Goal: Task Accomplishment & Management: Manage account settings

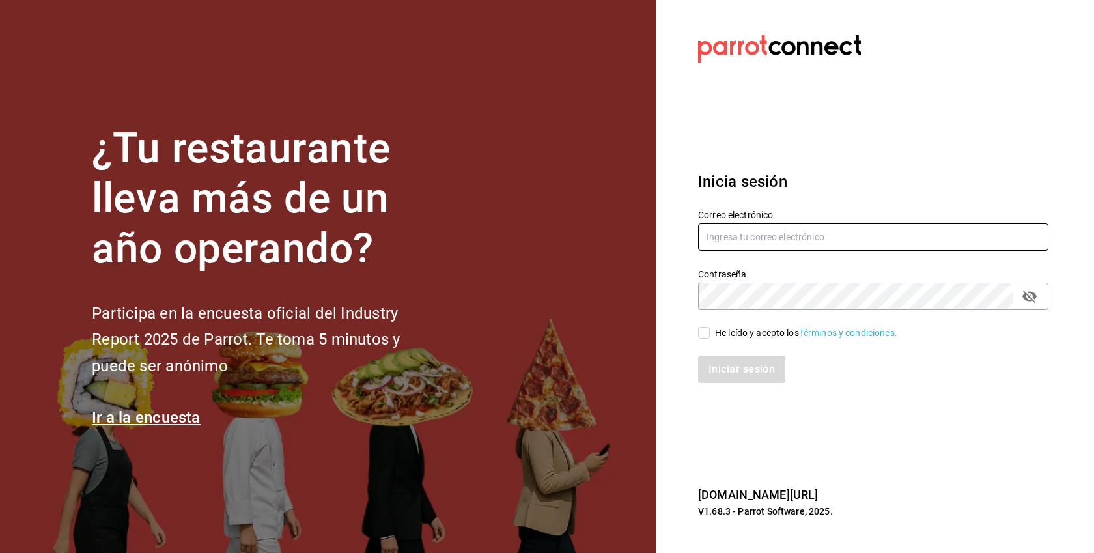
click at [755, 243] on input "text" at bounding box center [873, 236] width 350 height 27
click at [757, 238] on input "text" at bounding box center [873, 236] width 350 height 27
paste input "[EMAIL_ADDRESS][DOMAIN_NAME]"
type input "[EMAIL_ADDRESS][DOMAIN_NAME]"
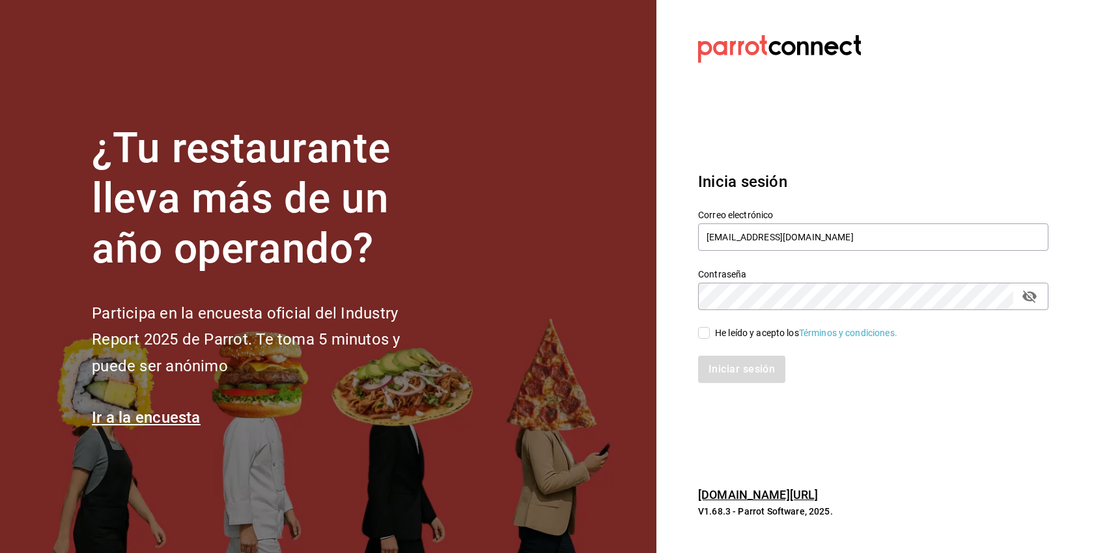
click at [722, 338] on div "He leído y acepto los Términos y condiciones." at bounding box center [806, 333] width 182 height 14
click at [710, 338] on input "He leído y acepto los Términos y condiciones." at bounding box center [704, 333] width 12 height 12
checkbox input "true"
click at [730, 380] on button "Iniciar sesión" at bounding box center [742, 368] width 89 height 27
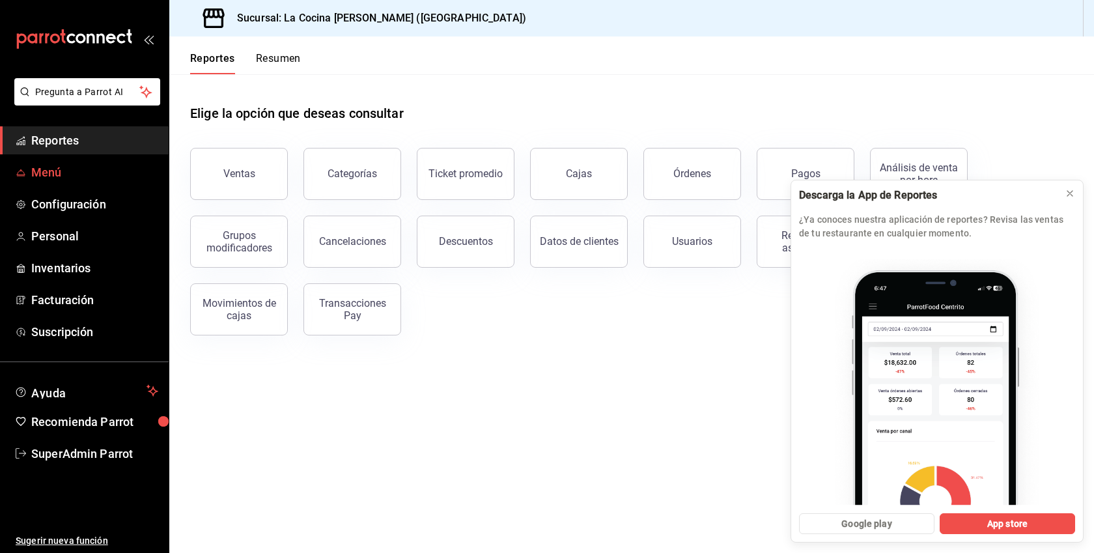
click at [77, 176] on span "Menú" at bounding box center [94, 172] width 127 height 18
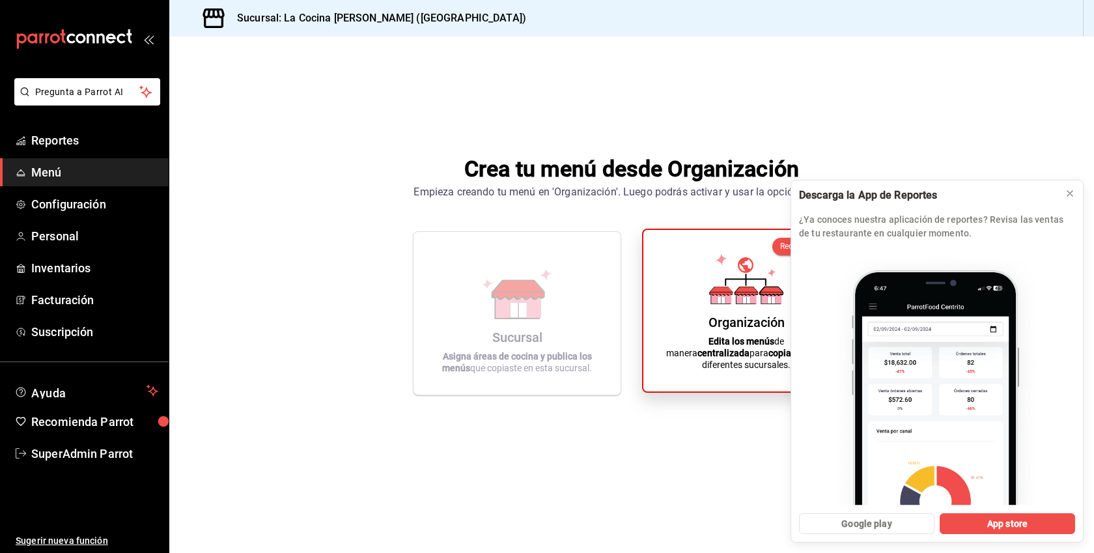
click at [666, 306] on div "Organización Edita los menús de manera centralizada para copiarlos a tus difere…" at bounding box center [746, 310] width 174 height 141
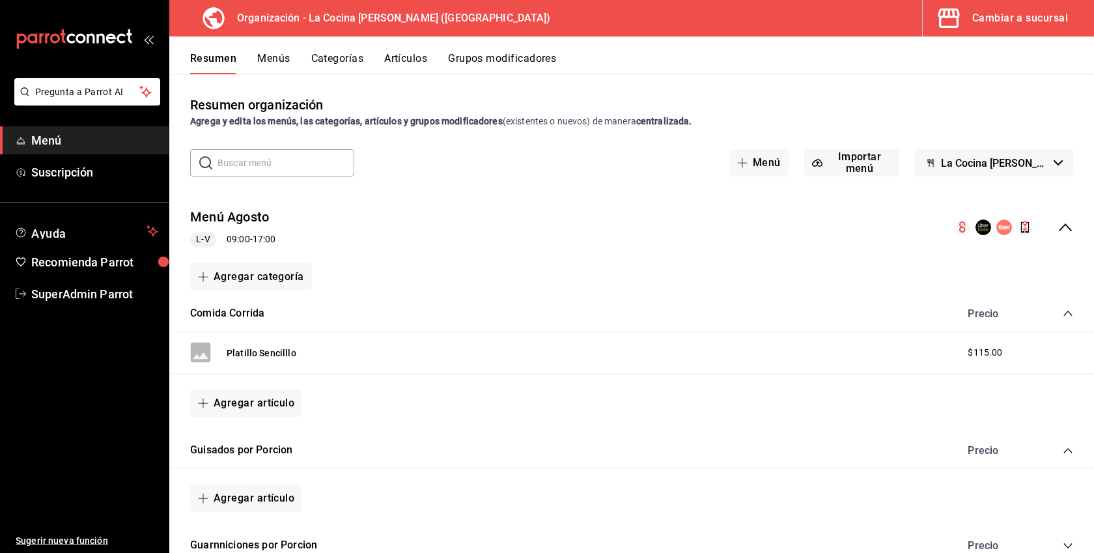
click at [510, 52] on button "Grupos modificadores" at bounding box center [502, 63] width 108 height 22
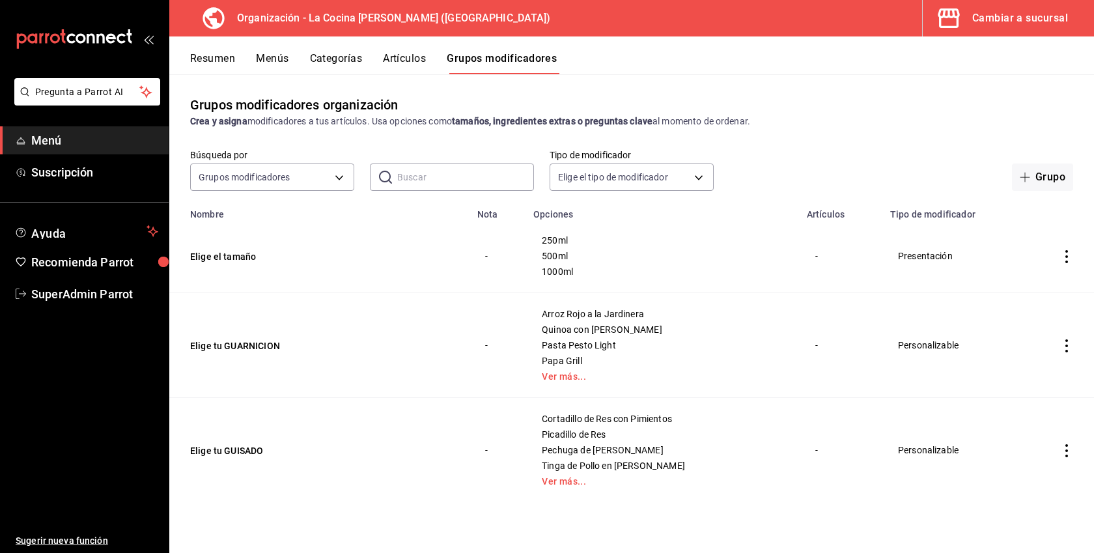
click at [405, 68] on button "Artículos" at bounding box center [404, 63] width 43 height 22
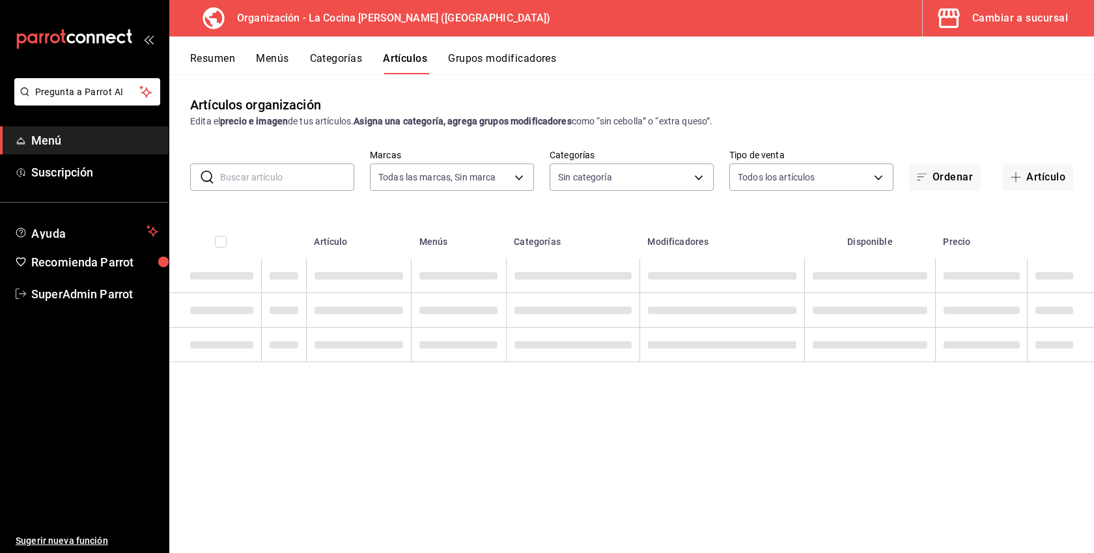
type input "8286300d-6a08-4e52-a91b-27438cfe30f3"
type input "e1c8fb2b-c8db-4488-8449-941851de8317,3657785a-0563-4e0c-beaf-6ae1b1b3c683,249c5…"
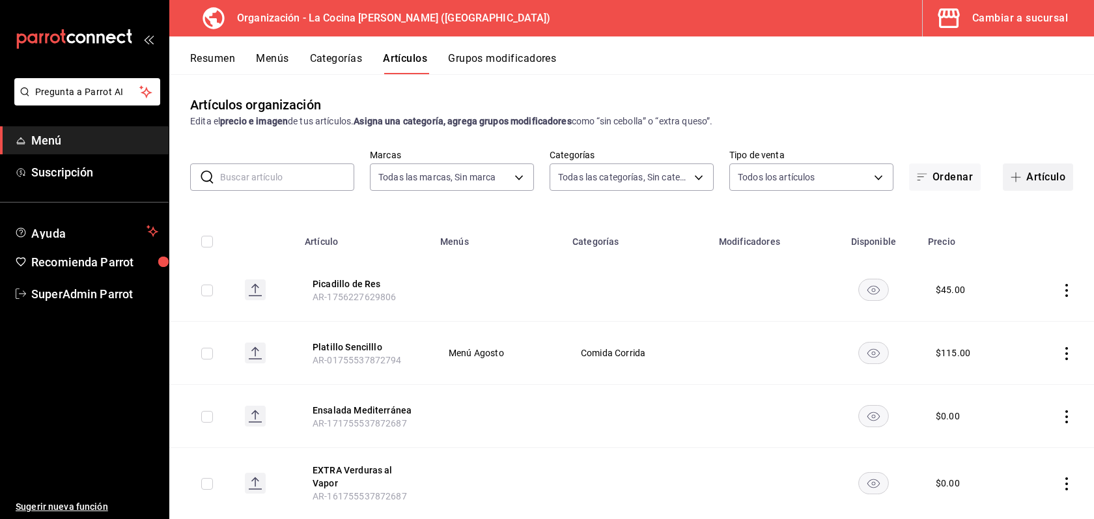
click at [1043, 178] on button "Artículo" at bounding box center [1038, 176] width 70 height 27
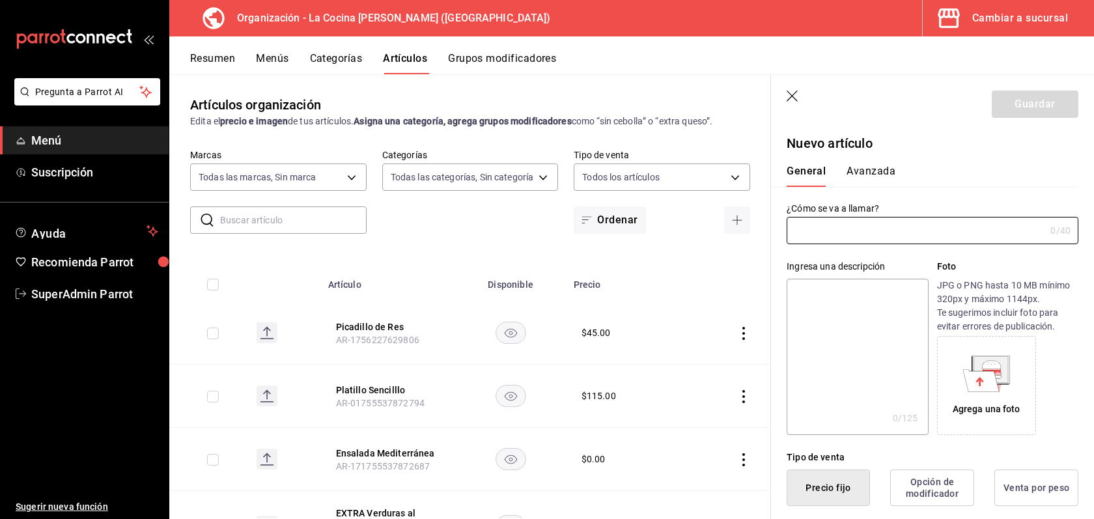
type input "AR-1756336722716"
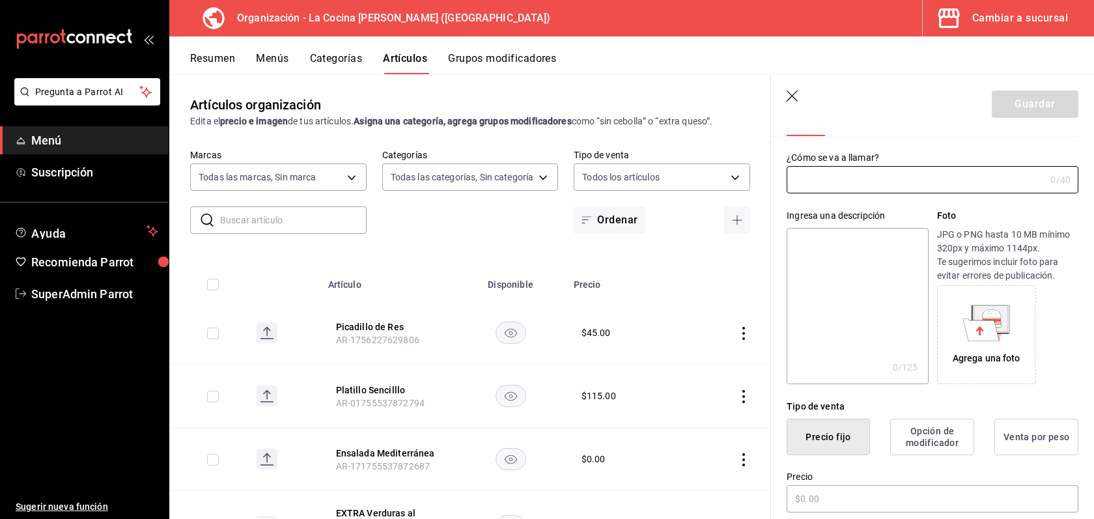
scroll to position [16, 0]
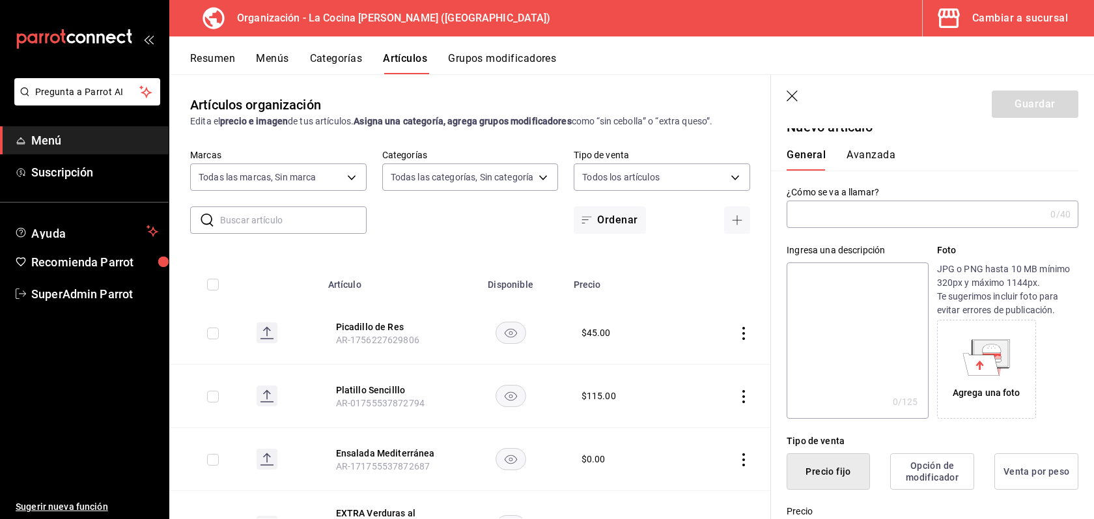
click at [829, 206] on input "text" at bounding box center [915, 214] width 258 height 26
click at [393, 325] on button "Picadillo de Res" at bounding box center [388, 326] width 104 height 13
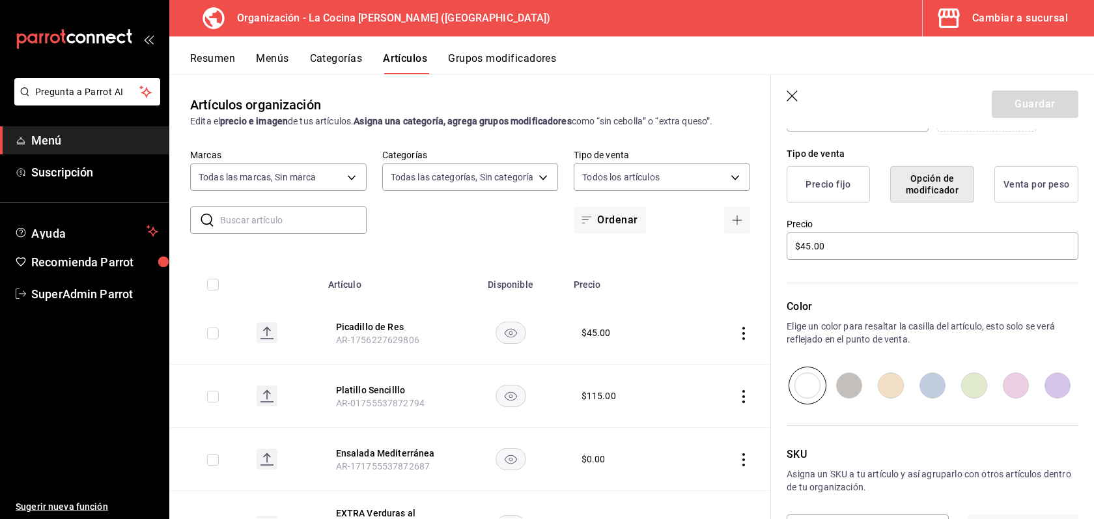
scroll to position [304, 0]
click at [1018, 197] on button "Venta por peso" at bounding box center [1036, 183] width 84 height 36
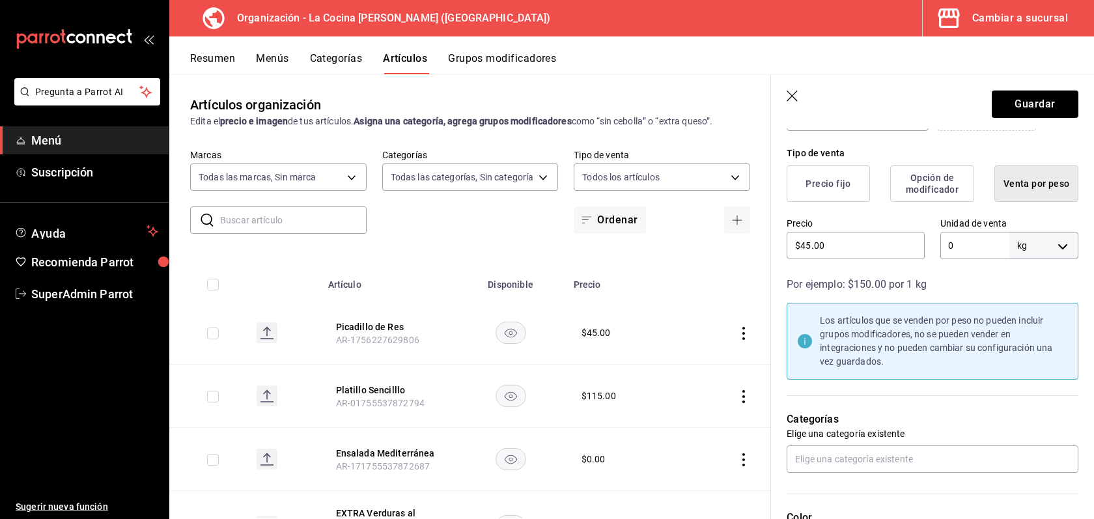
click at [830, 184] on button "Precio fijo" at bounding box center [827, 183] width 83 height 36
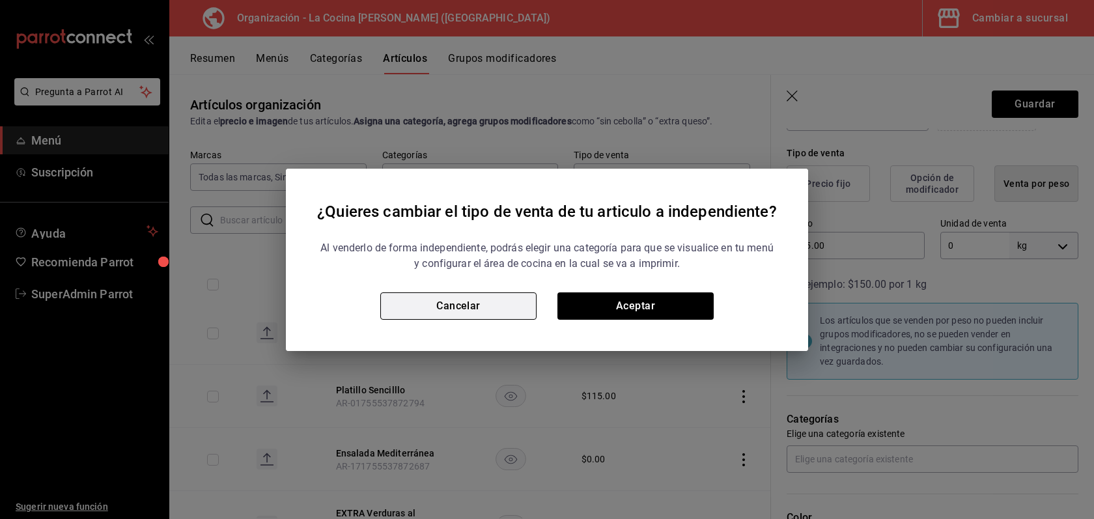
click at [505, 312] on button "Cancelar" at bounding box center [458, 305] width 156 height 27
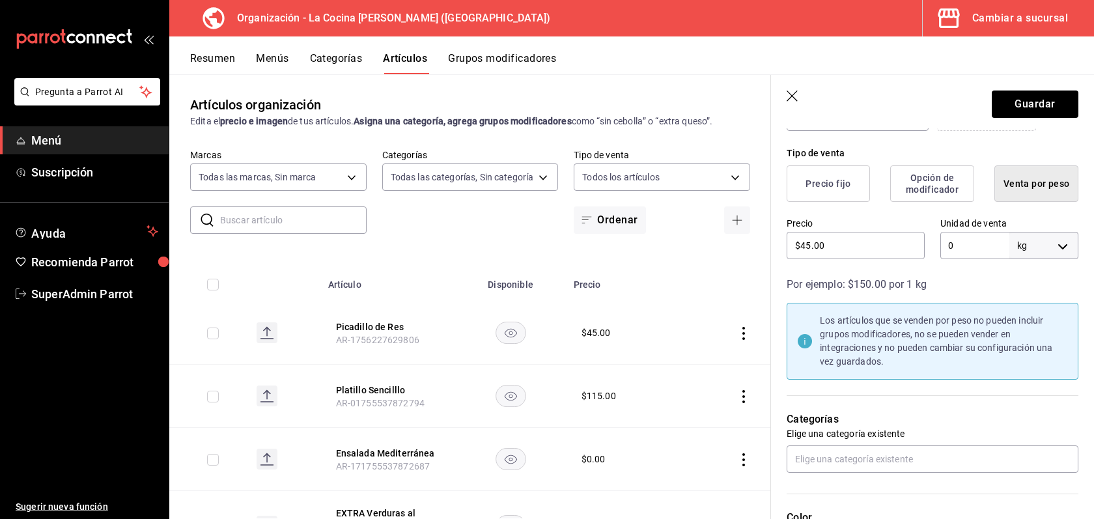
click at [1051, 242] on body "Pregunta a Parrot AI Menú Suscripción Ayuda Recomienda Parrot SuperAdmin Parrot…" at bounding box center [547, 259] width 1094 height 519
click at [1029, 301] on li "gr" at bounding box center [1044, 306] width 68 height 21
type input "GRAMS"
click at [857, 184] on button "Precio fijo" at bounding box center [827, 183] width 83 height 36
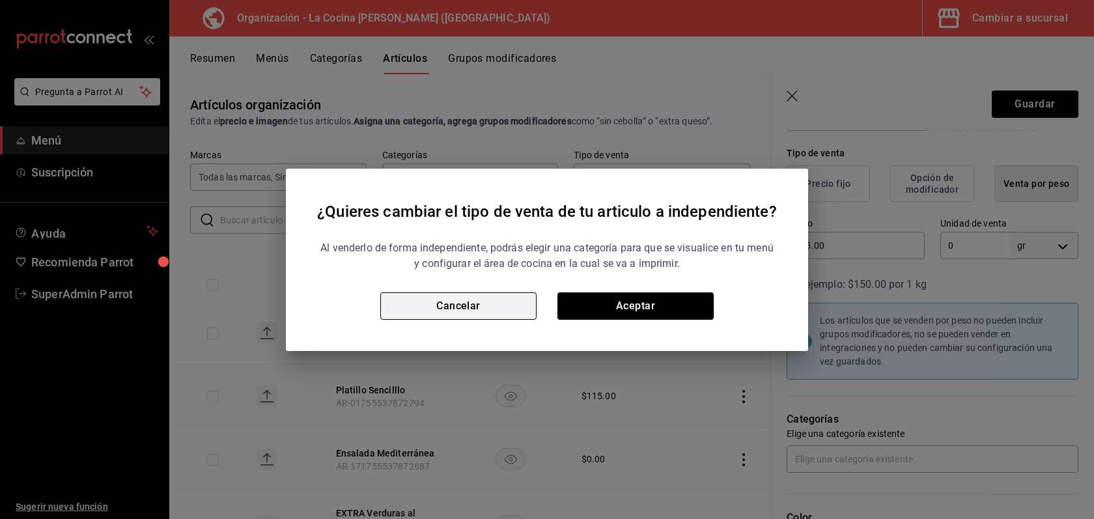
click at [492, 315] on button "Cancelar" at bounding box center [458, 305] width 156 height 27
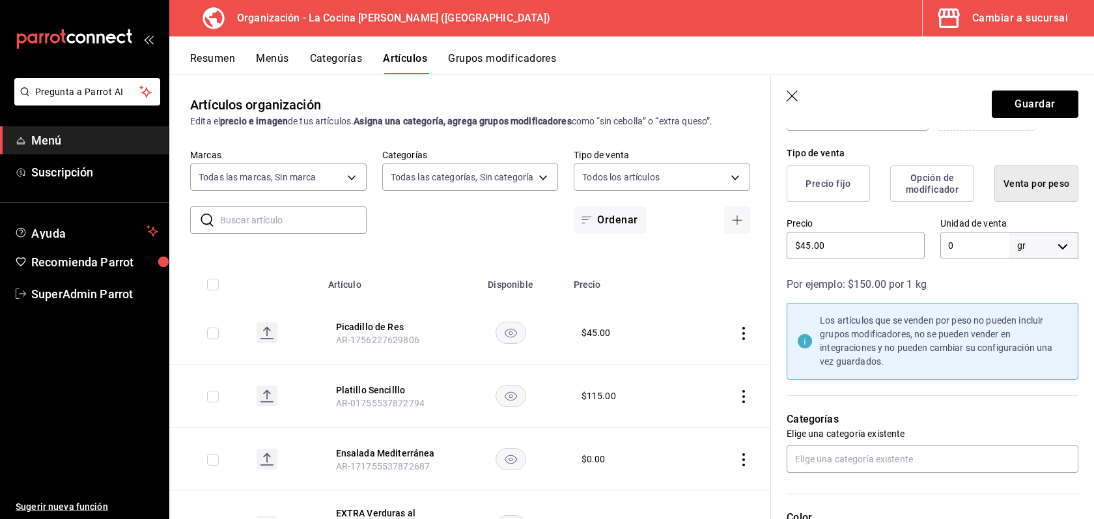
click at [841, 186] on button "Precio fijo" at bounding box center [827, 183] width 83 height 36
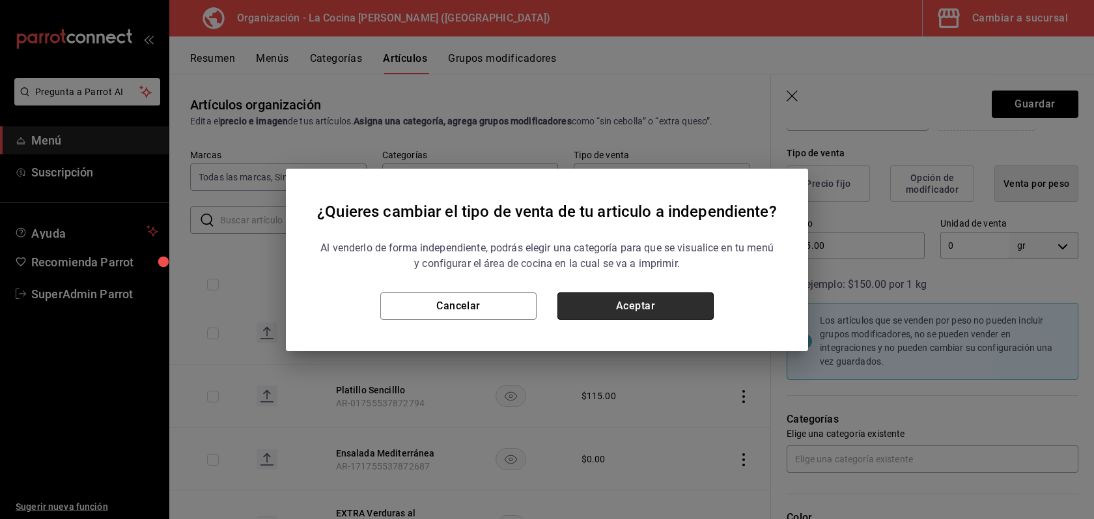
click at [680, 302] on button "Aceptar" at bounding box center [635, 305] width 156 height 27
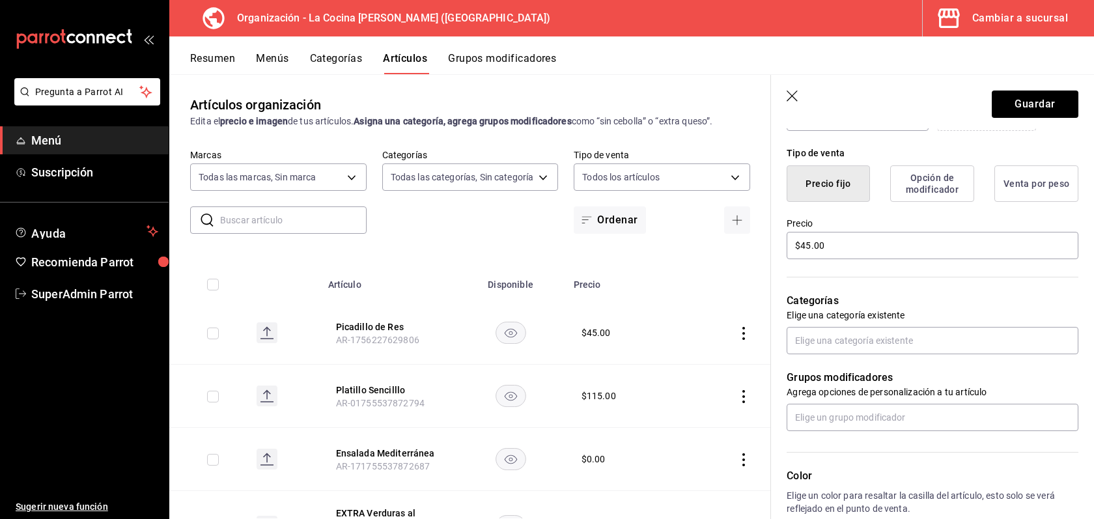
click at [1046, 184] on button "Venta por peso" at bounding box center [1036, 183] width 84 height 36
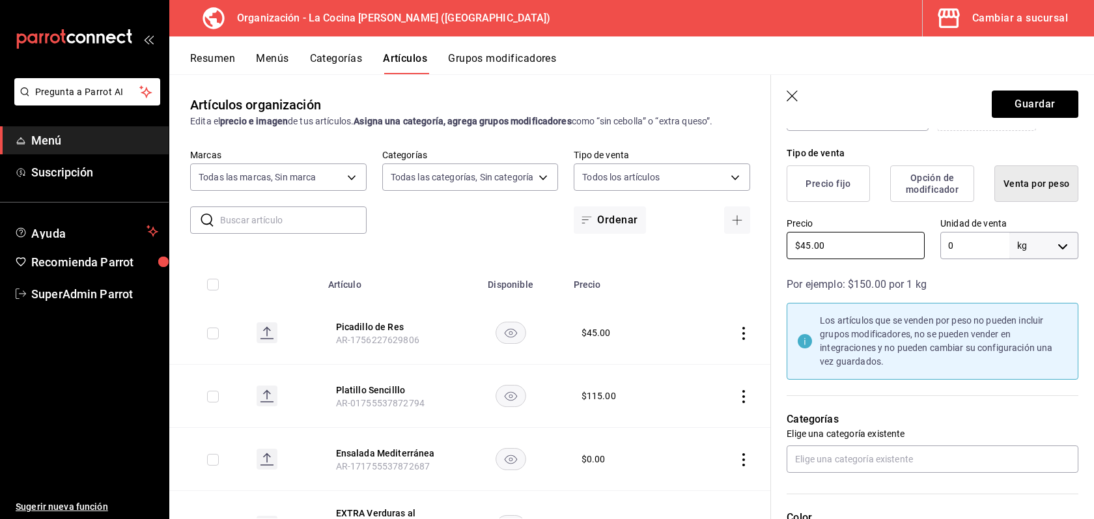
drag, startPoint x: 825, startPoint y: 247, endPoint x: 781, endPoint y: 247, distance: 44.3
click at [781, 247] on div "Precio $45.00" at bounding box center [848, 231] width 154 height 59
type input "$250.00"
click at [966, 244] on input "0" at bounding box center [974, 245] width 69 height 27
type input "1"
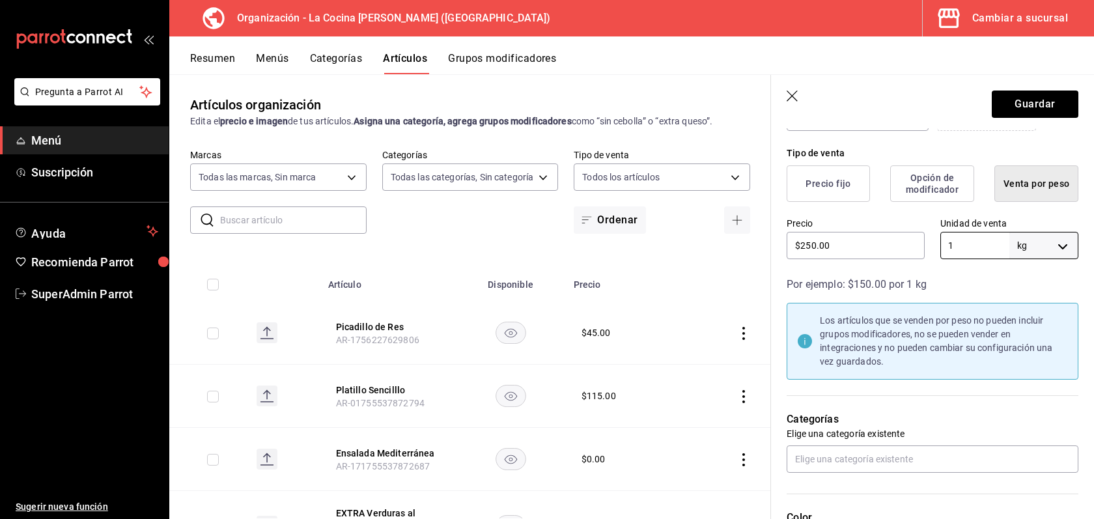
click at [792, 94] on icon "button" at bounding box center [792, 96] width 13 height 13
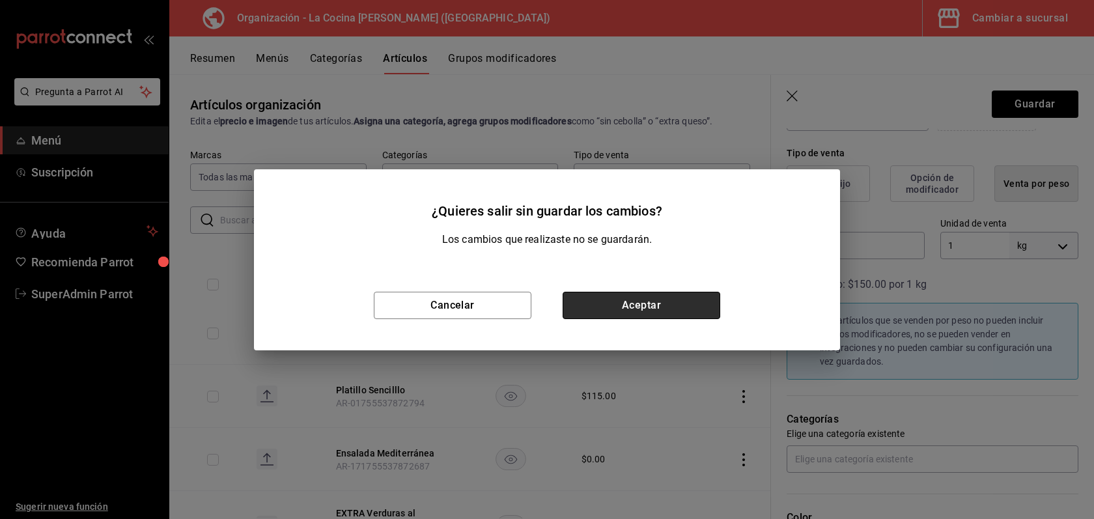
click at [589, 302] on button "Aceptar" at bounding box center [642, 305] width 158 height 27
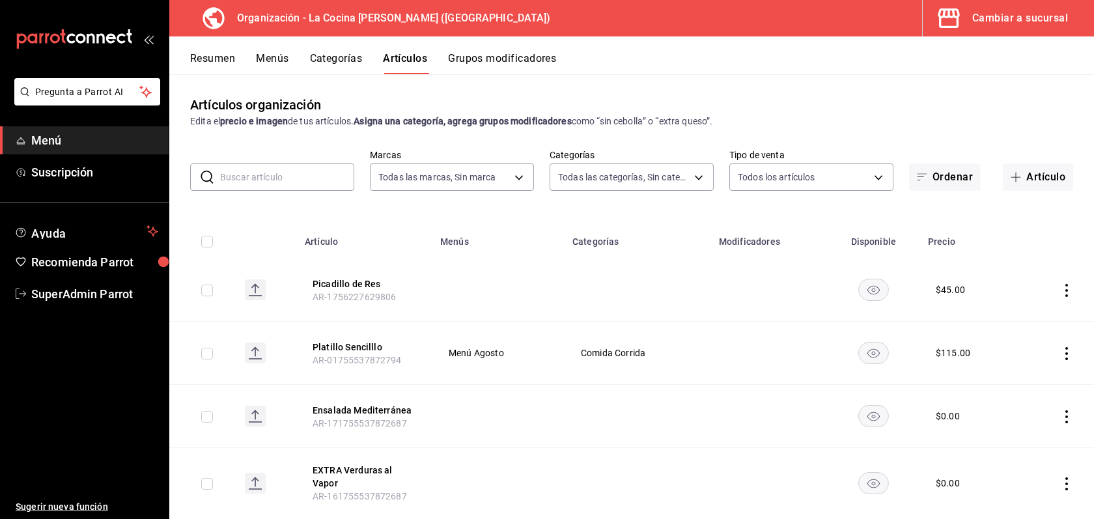
click at [528, 60] on button "Grupos modificadores" at bounding box center [502, 63] width 108 height 22
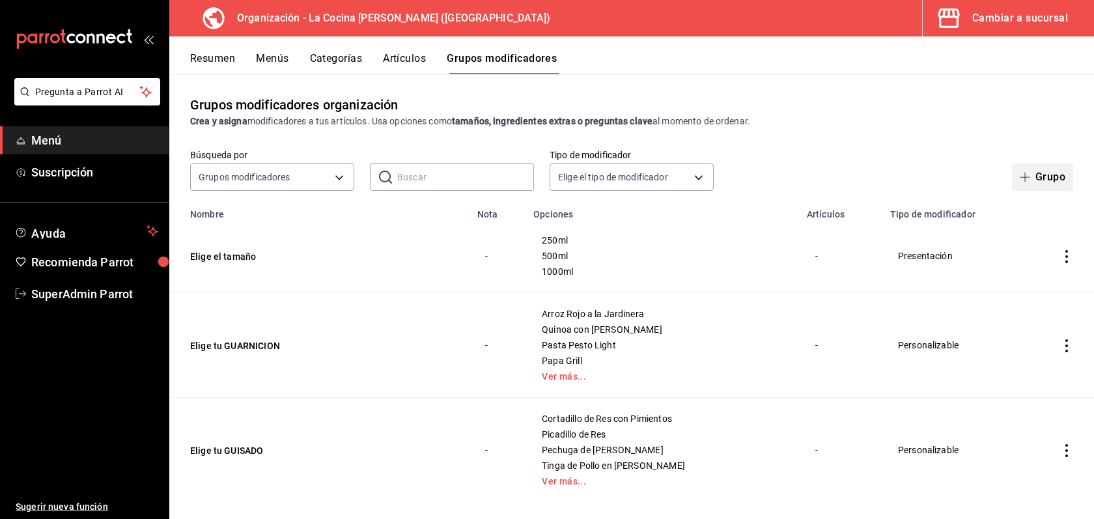
click at [1044, 178] on button "Grupo" at bounding box center [1042, 176] width 61 height 27
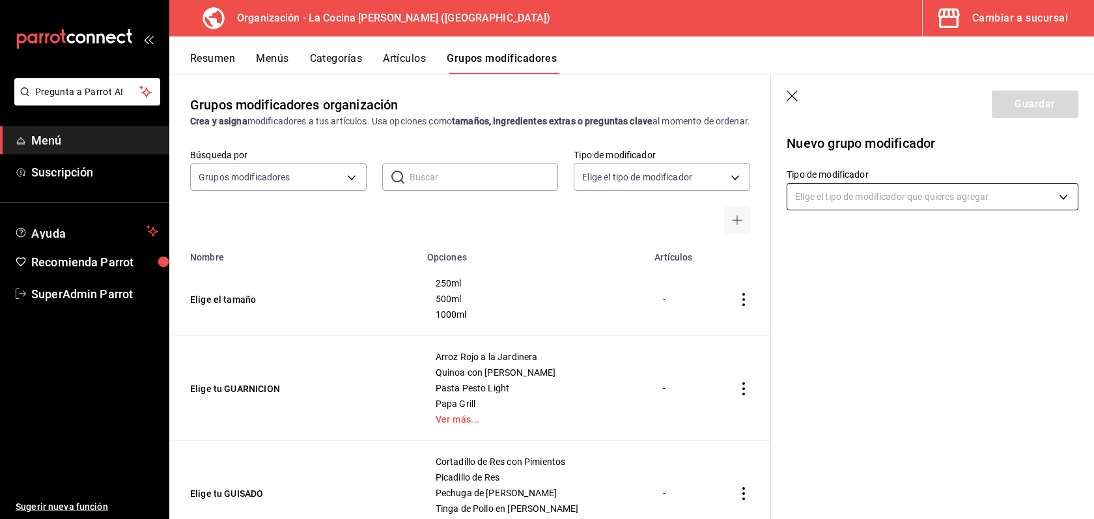
click at [990, 195] on body "Pregunta a Parrot AI Menú Suscripción Ayuda Recomienda Parrot SuperAdmin Parrot…" at bounding box center [547, 259] width 1094 height 519
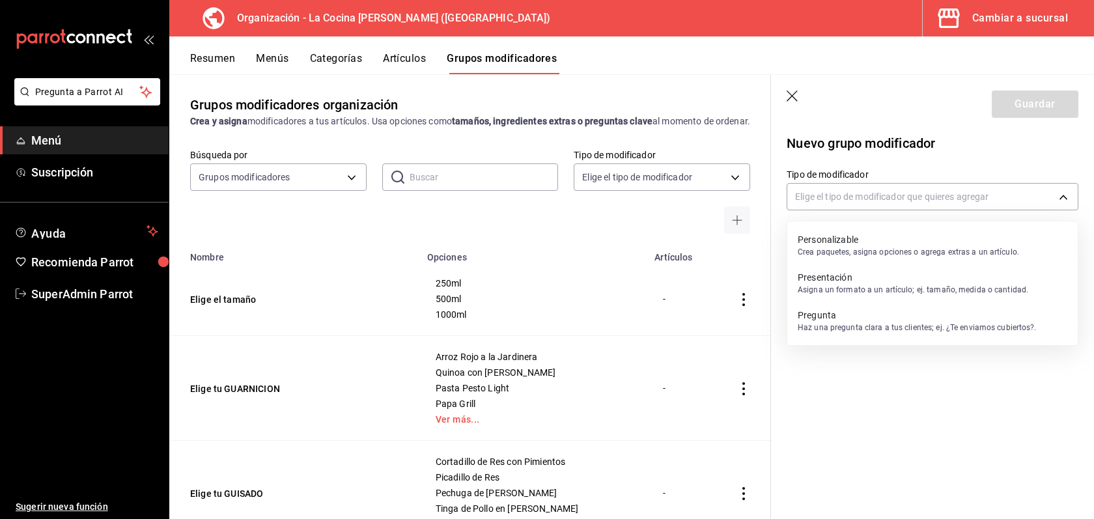
click at [891, 284] on p "Asigna un formato a un artículo; ej. tamaño, medida o cantidad." at bounding box center [913, 290] width 230 height 12
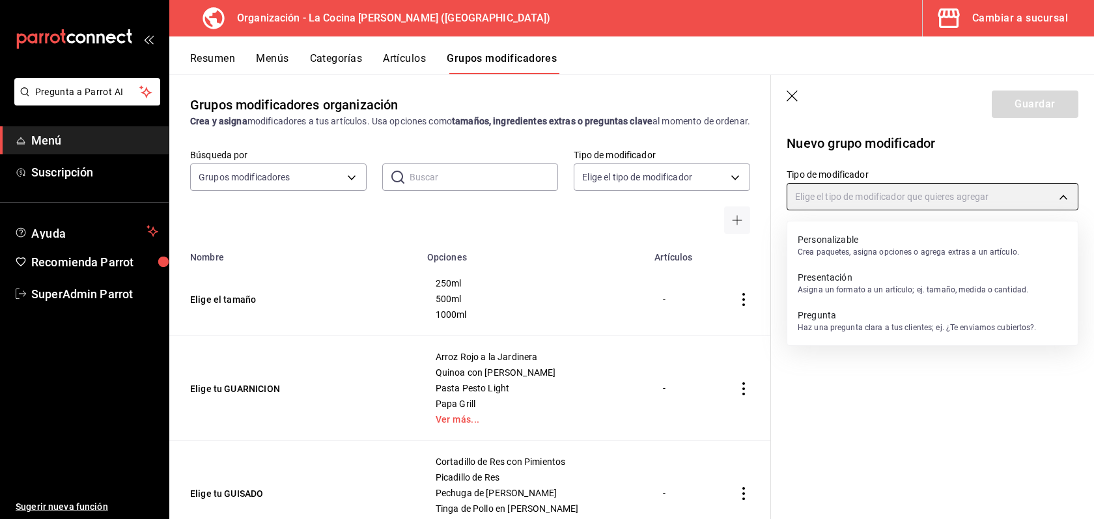
type input "PRESENTATION"
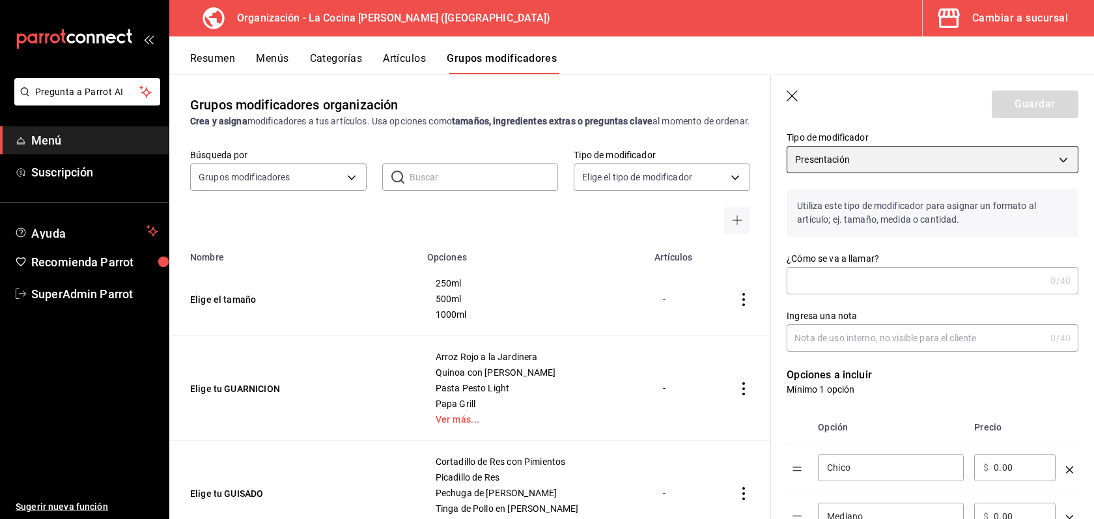
scroll to position [41, 0]
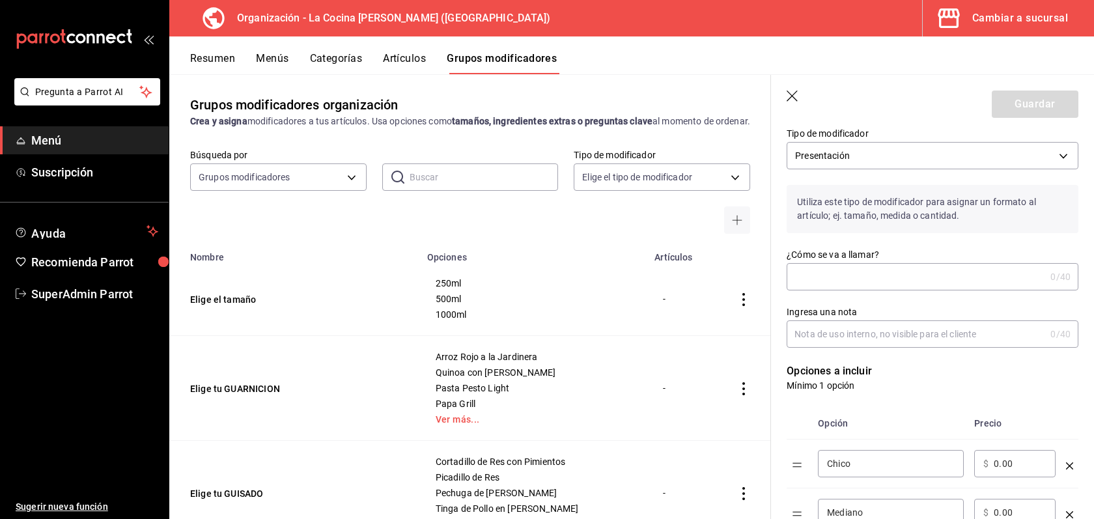
click at [831, 271] on input "¿Cómo se va a llamar?" at bounding box center [915, 277] width 258 height 26
type input "Elige tamaño"
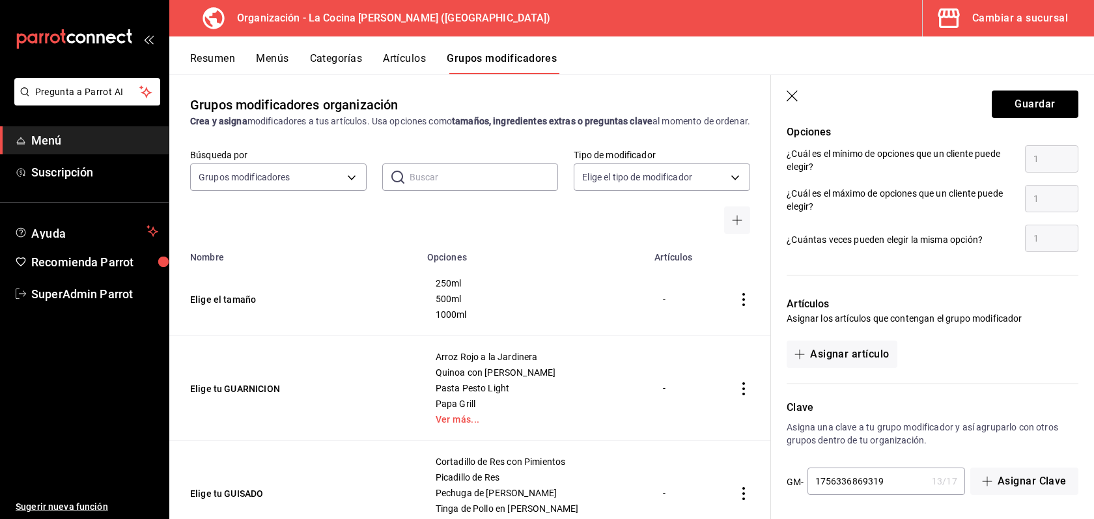
scroll to position [602, 0]
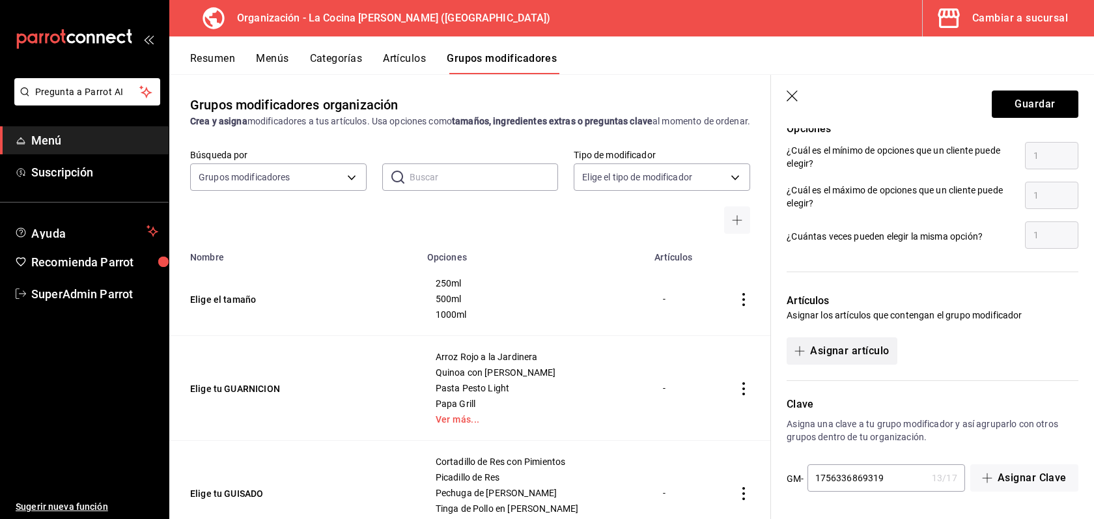
click at [870, 340] on button "Asignar artículo" at bounding box center [841, 350] width 110 height 27
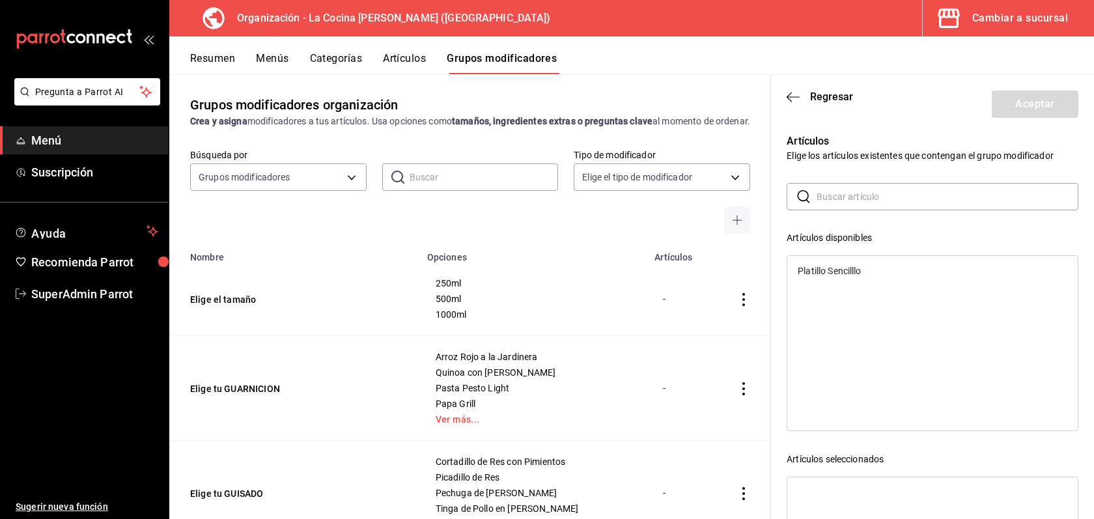
click at [844, 193] on input "text" at bounding box center [947, 197] width 262 height 26
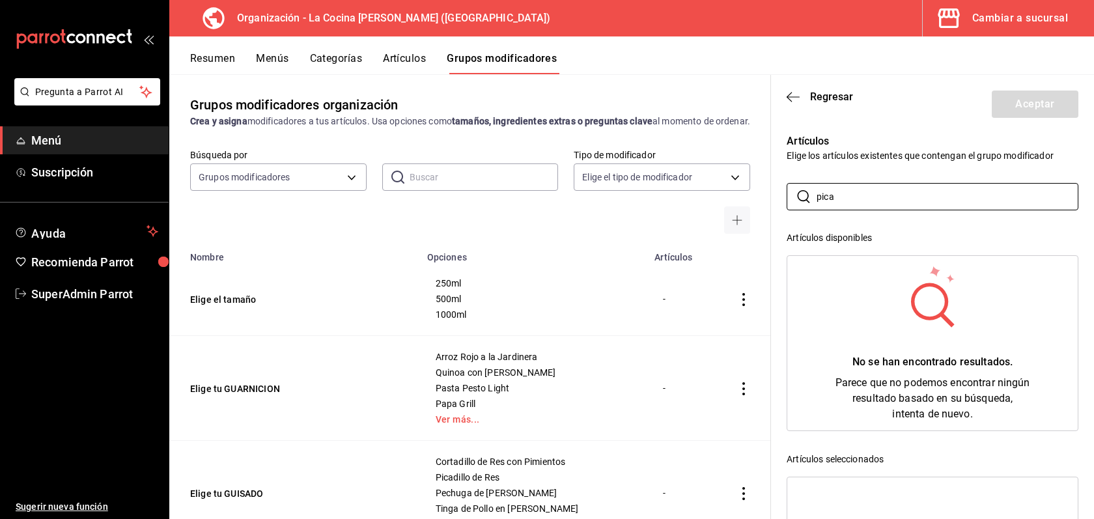
type input "pica"
click at [401, 58] on button "Artículos" at bounding box center [404, 63] width 43 height 22
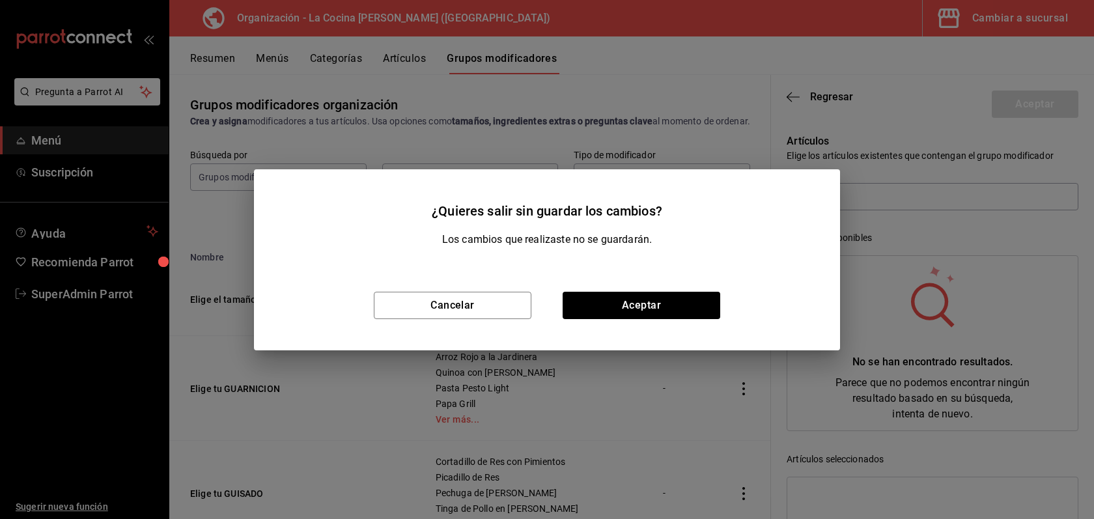
click at [658, 322] on div "Cancelar Aceptar" at bounding box center [547, 305] width 586 height 90
click at [657, 307] on button "Aceptar" at bounding box center [642, 305] width 158 height 27
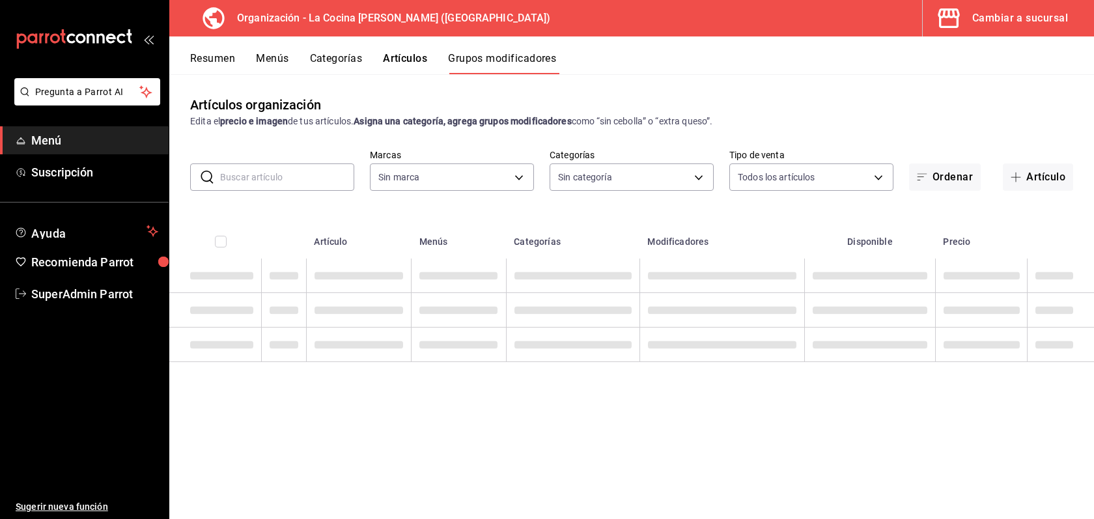
type input "8286300d-6a08-4e52-a91b-27438cfe30f3"
type input "e1c8fb2b-c8db-4488-8449-941851de8317,3657785a-0563-4e0c-beaf-6ae1b1b3c683,249c5…"
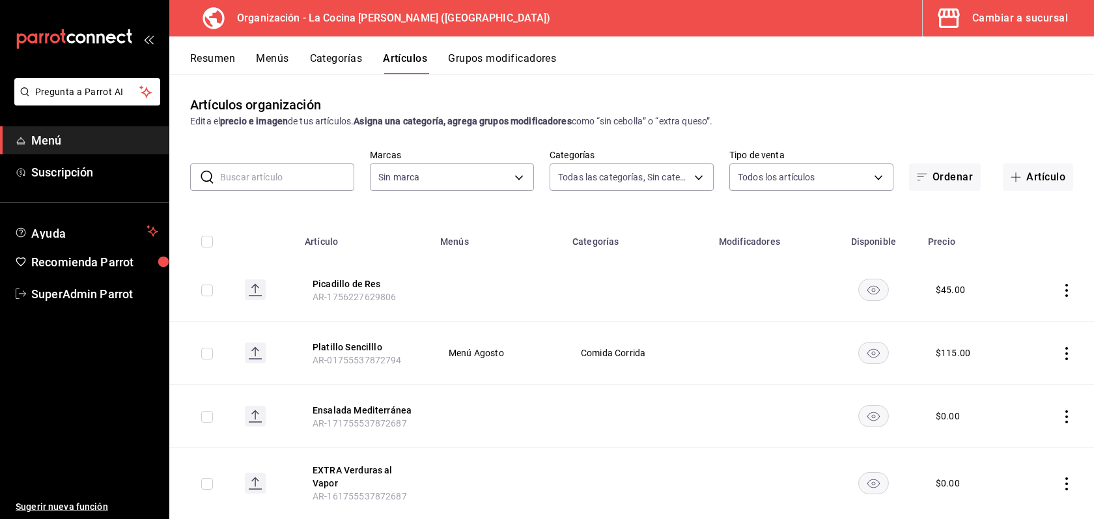
type input "8286300d-6a08-4e52-a91b-27438cfe30f3"
click at [361, 283] on button "Picadillo de Res" at bounding box center [365, 283] width 104 height 13
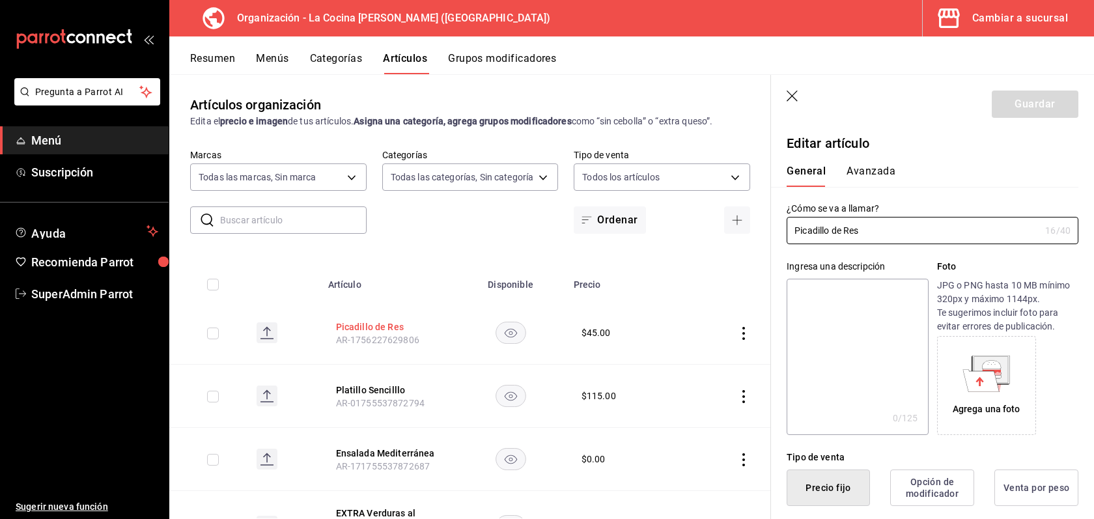
type input "$45.00"
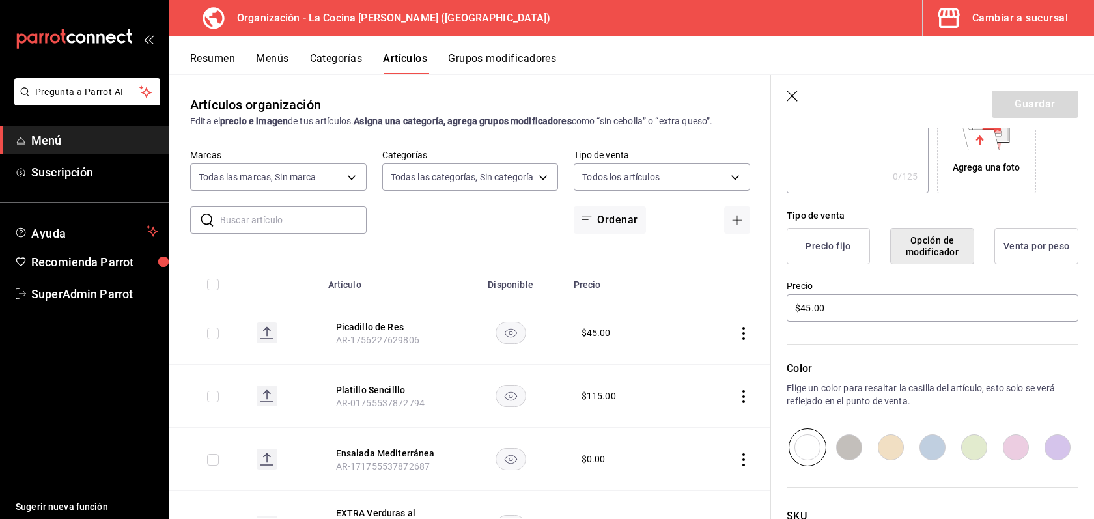
scroll to position [240, 0]
click at [851, 262] on button "Precio fijo" at bounding box center [827, 247] width 83 height 36
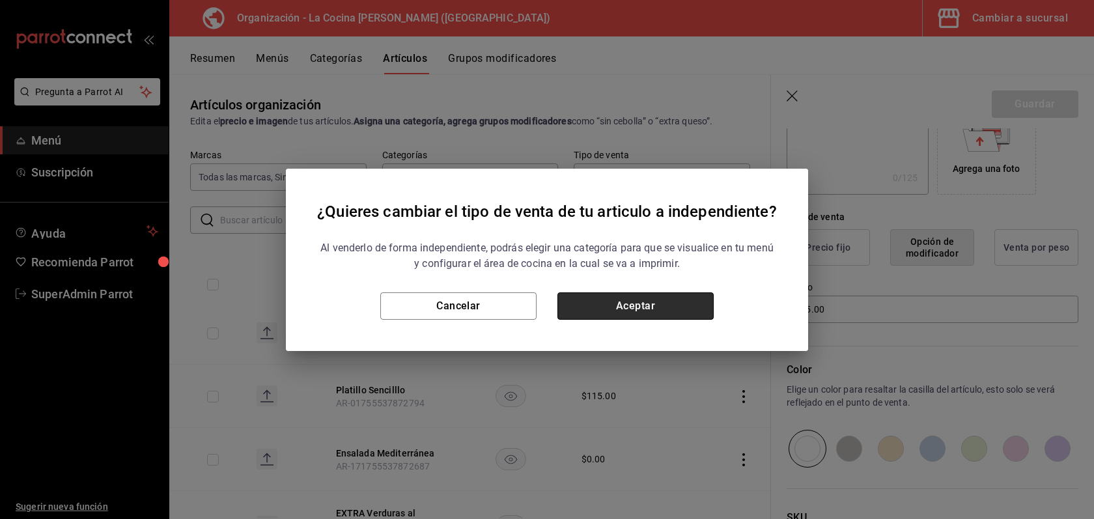
click at [650, 307] on button "Aceptar" at bounding box center [635, 305] width 156 height 27
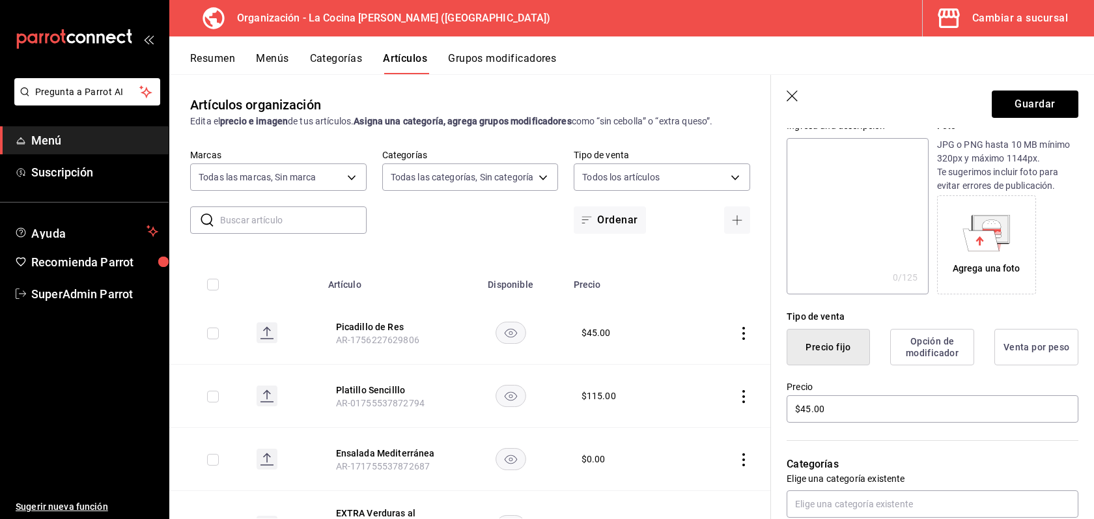
scroll to position [0, 0]
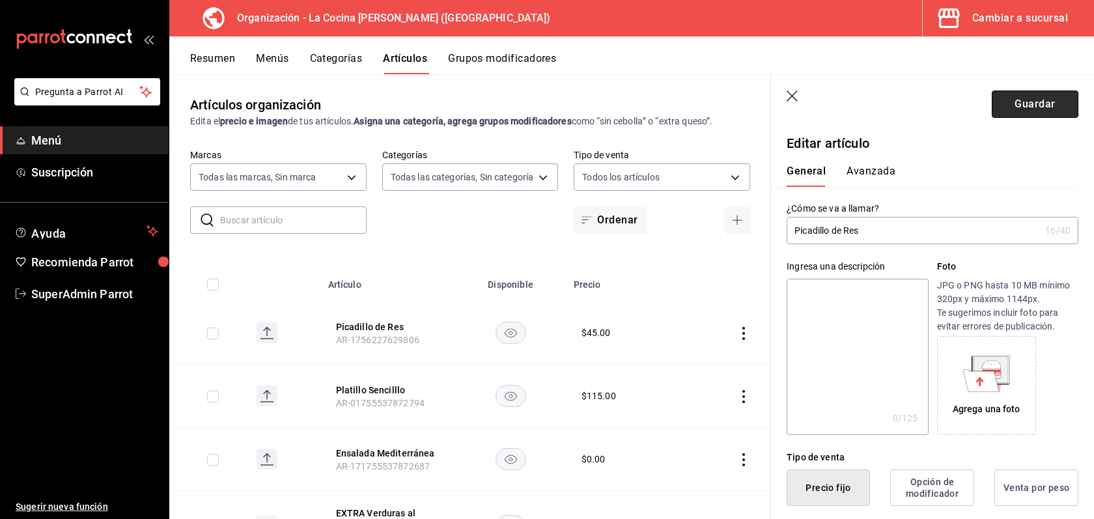
click at [1039, 99] on button "Guardar" at bounding box center [1035, 103] width 87 height 27
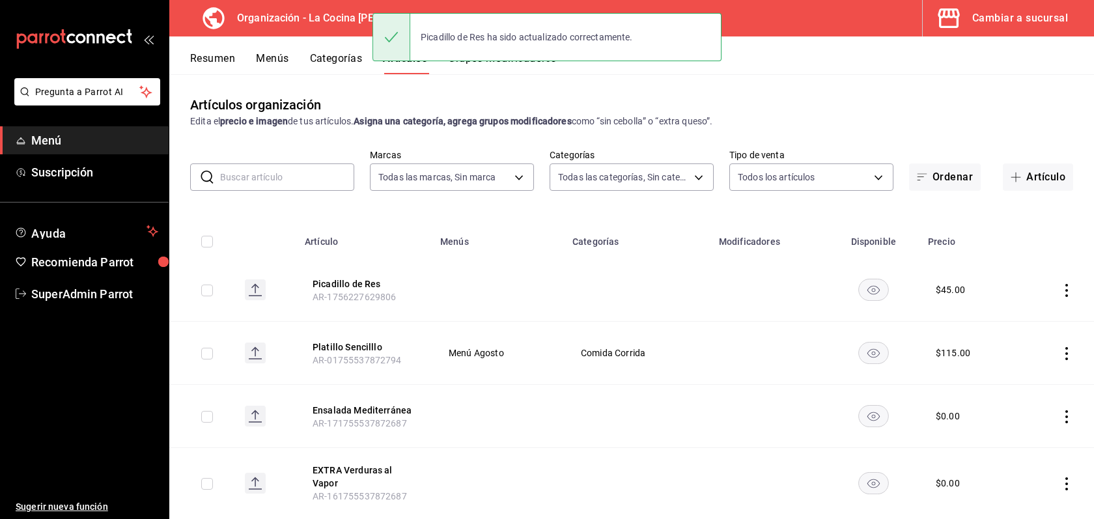
click at [540, 72] on button "Grupos modificadores" at bounding box center [502, 63] width 108 height 22
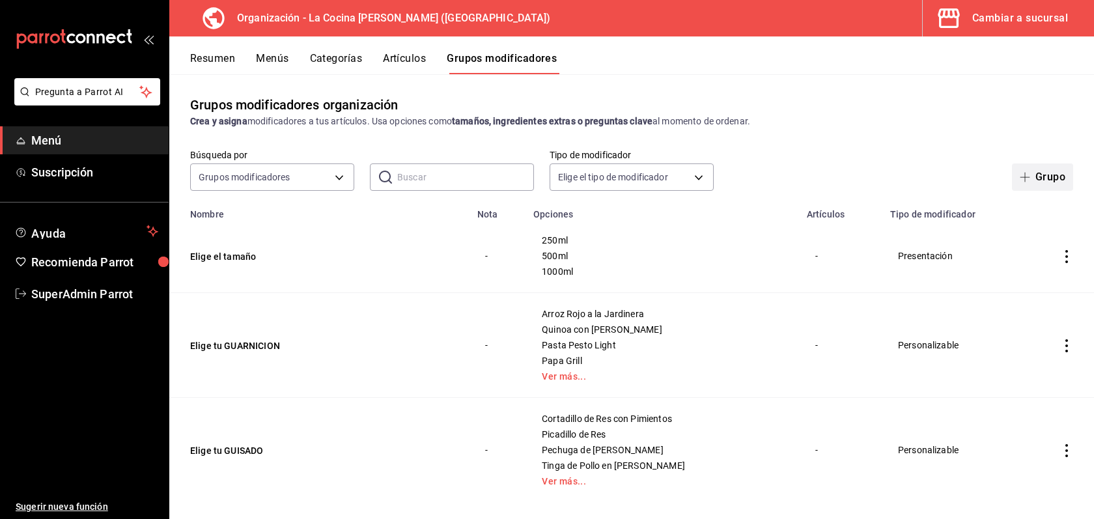
click at [1024, 178] on icon "button" at bounding box center [1025, 177] width 10 height 10
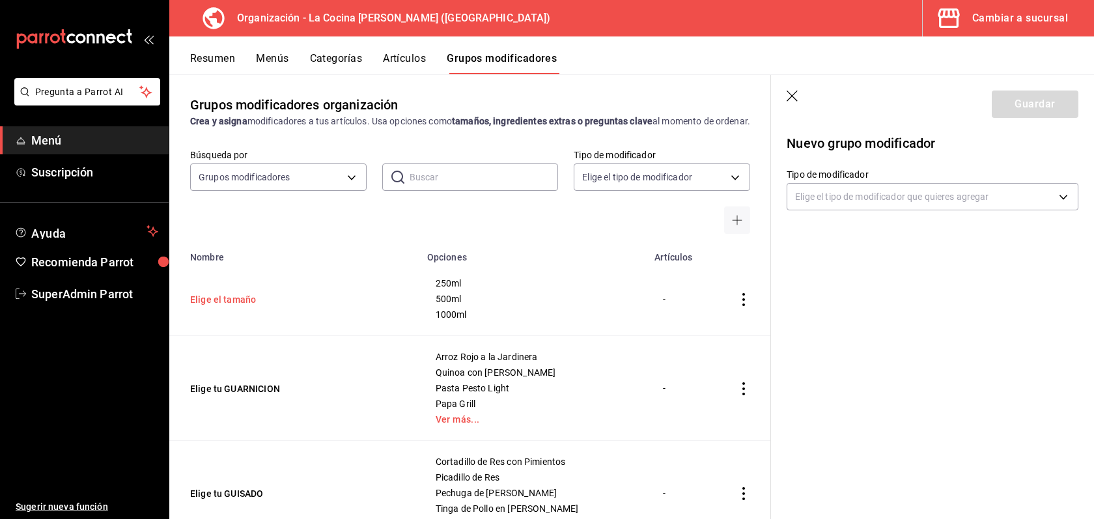
click at [240, 306] on button "Elige el tamaño" at bounding box center [268, 299] width 156 height 13
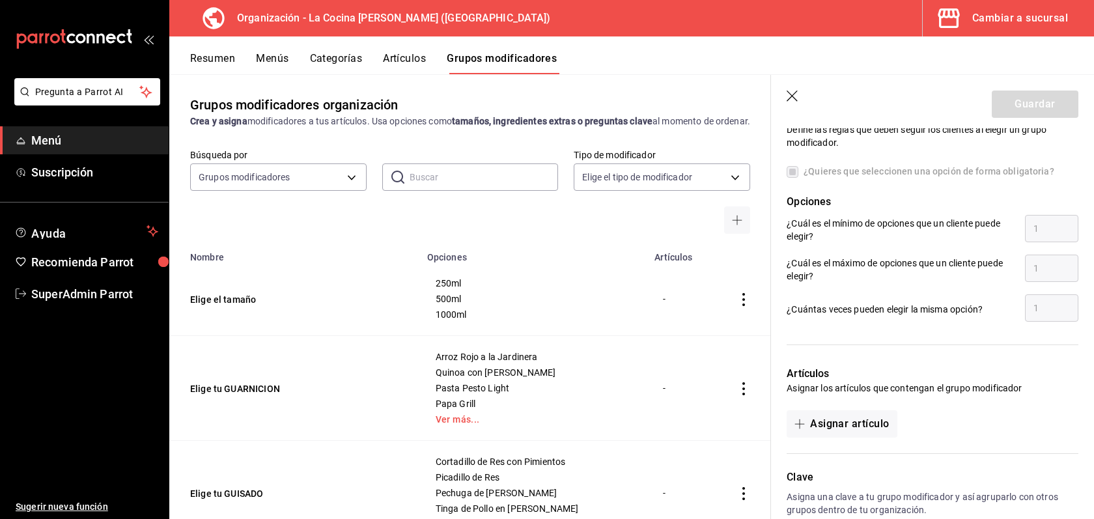
scroll to position [715, 0]
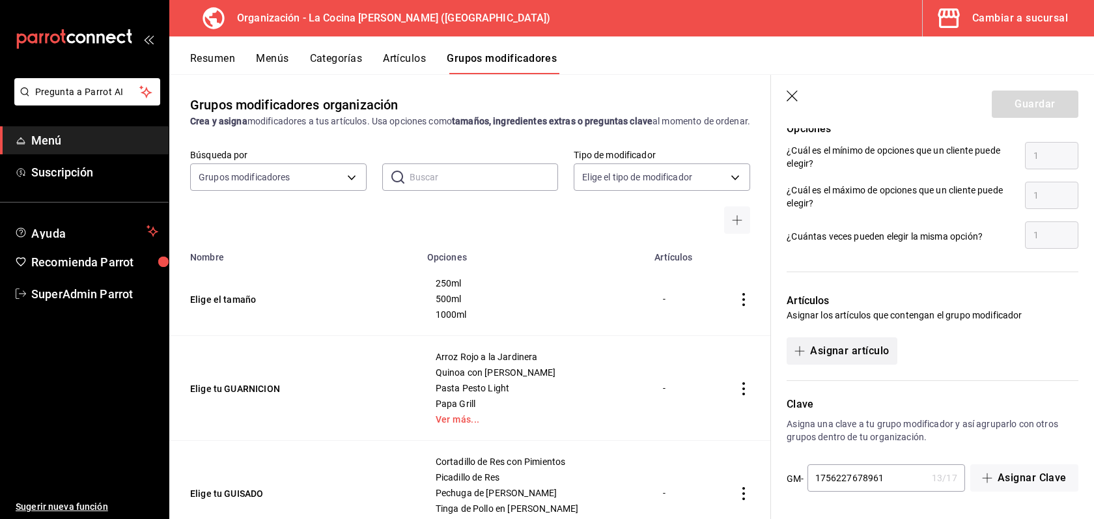
click at [854, 352] on button "Asignar artículo" at bounding box center [841, 350] width 110 height 27
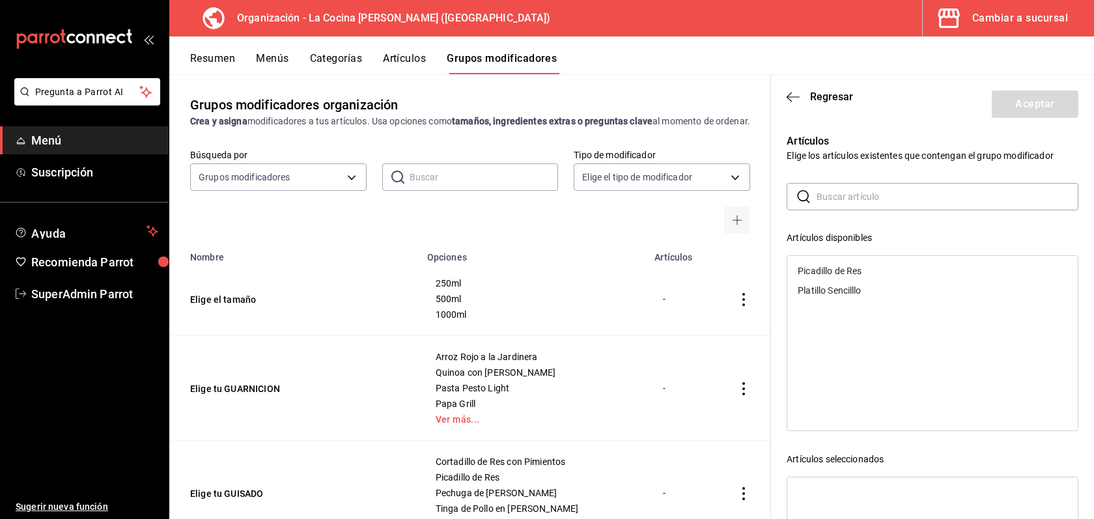
click at [845, 268] on div "Picadillo de Res" at bounding box center [830, 270] width 64 height 9
click at [788, 95] on icon "button" at bounding box center [792, 97] width 13 height 12
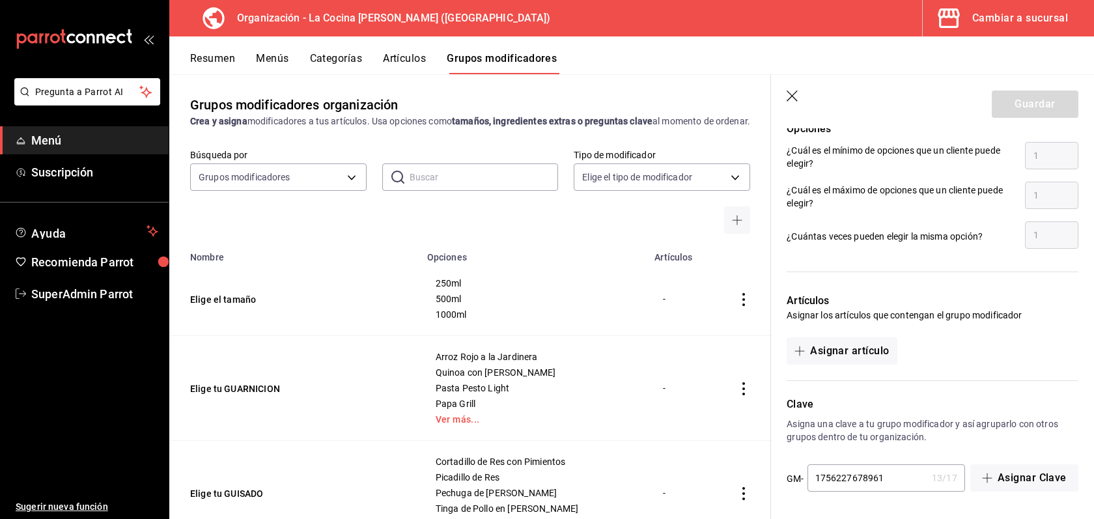
click at [788, 95] on icon "button" at bounding box center [792, 96] width 13 height 13
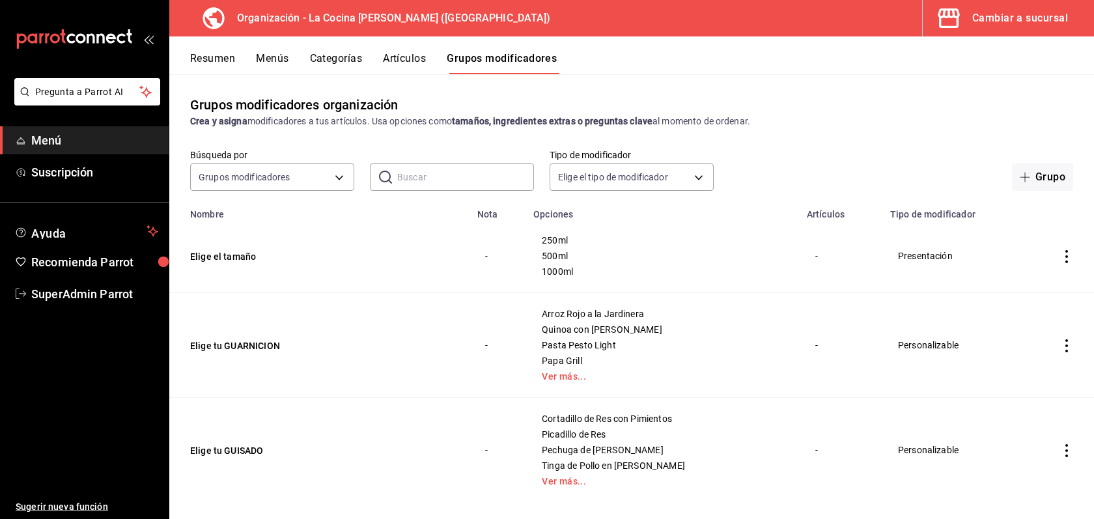
click at [402, 55] on button "Artículos" at bounding box center [404, 63] width 43 height 22
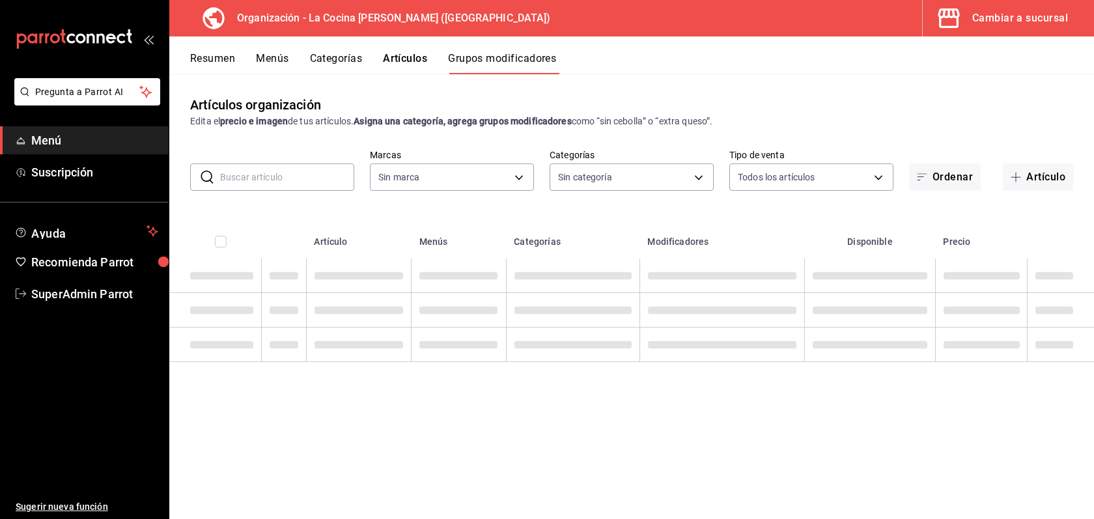
type input "8286300d-6a08-4e52-a91b-27438cfe30f3"
type input "e1c8fb2b-c8db-4488-8449-941851de8317,3657785a-0563-4e0c-beaf-6ae1b1b3c683,249c5…"
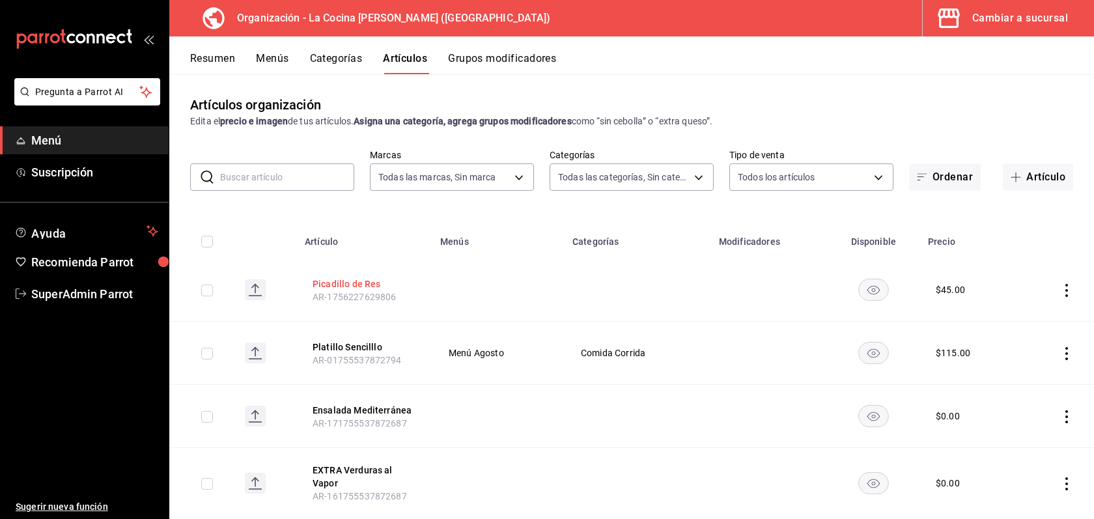
click at [361, 285] on button "Picadillo de Res" at bounding box center [365, 283] width 104 height 13
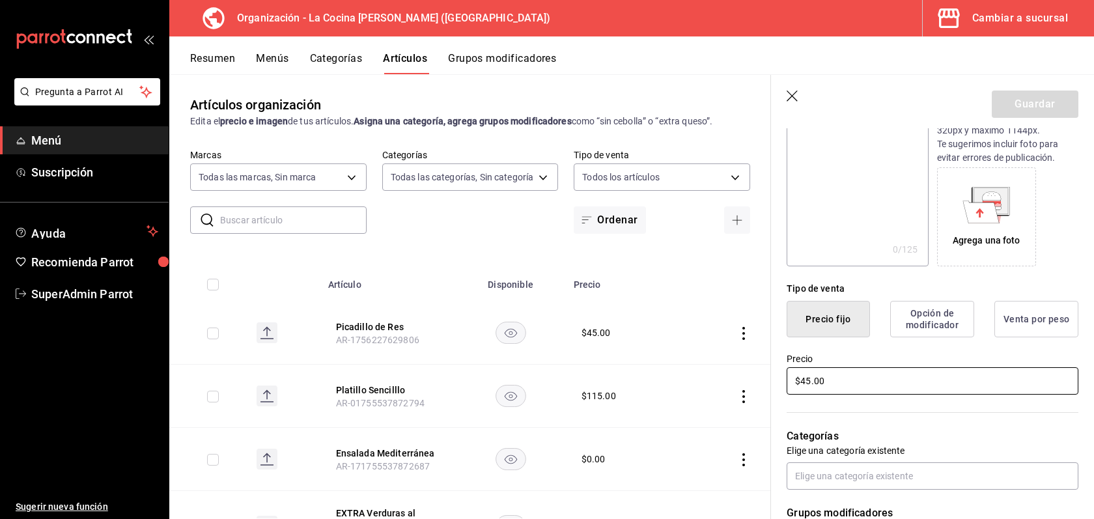
scroll to position [183, 0]
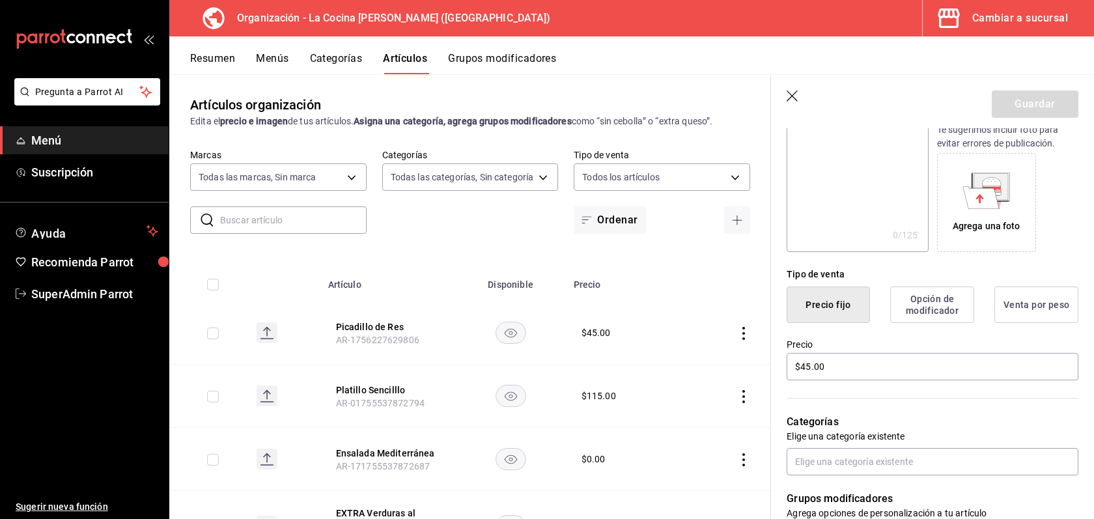
click at [950, 309] on button "Opción de modificador" at bounding box center [932, 304] width 84 height 36
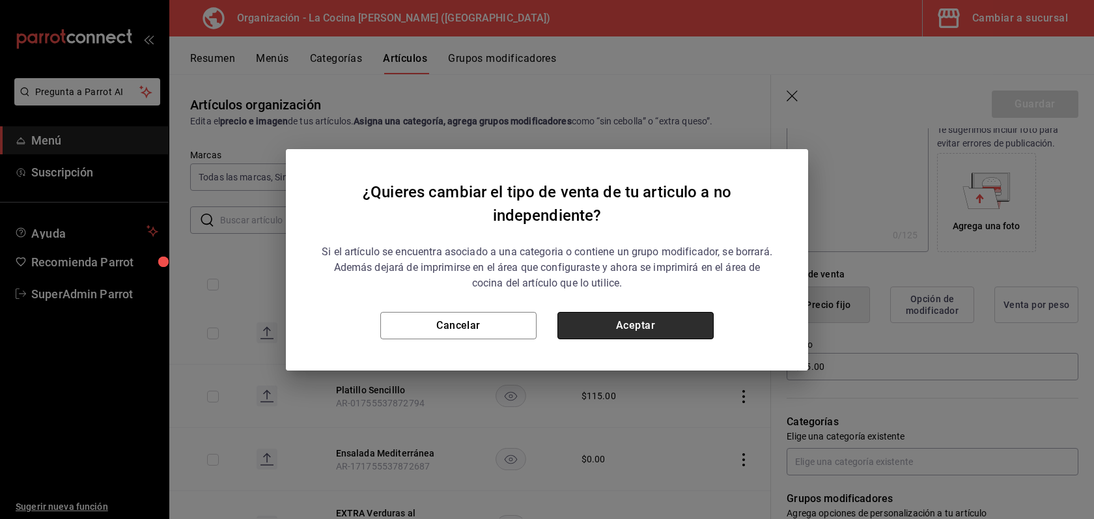
click at [695, 324] on button "Aceptar" at bounding box center [635, 325] width 156 height 27
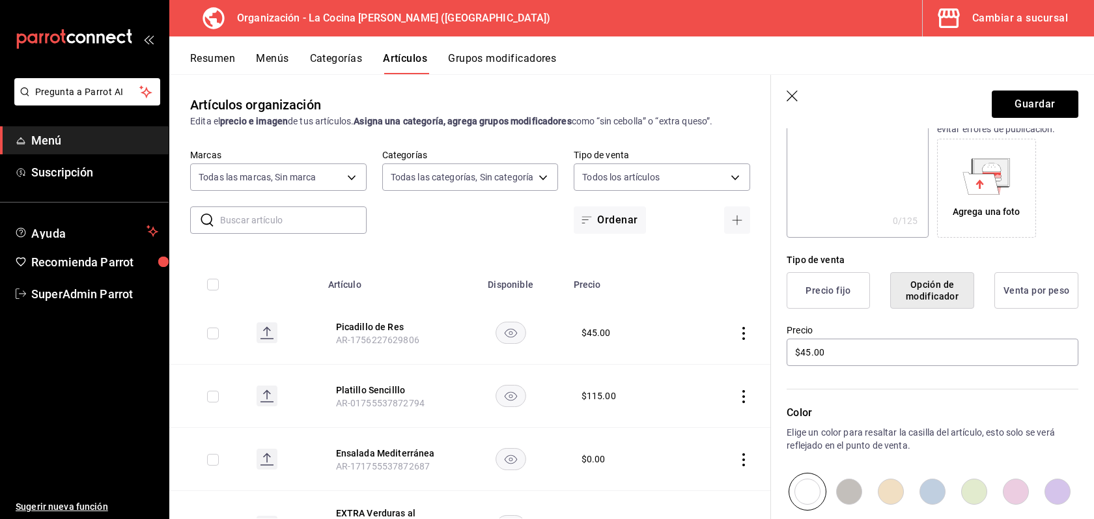
scroll to position [187, 0]
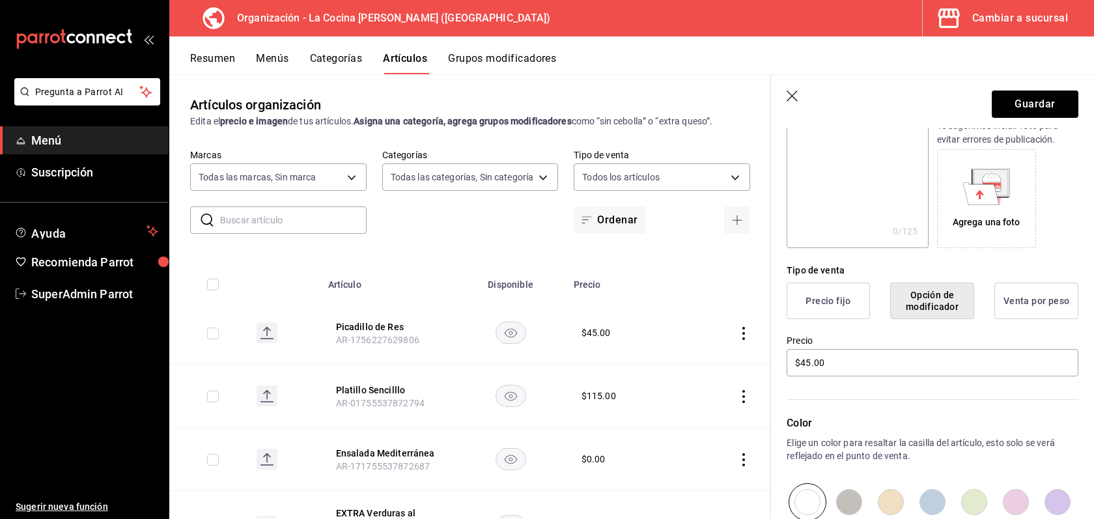
click at [839, 309] on button "Precio fijo" at bounding box center [827, 301] width 83 height 36
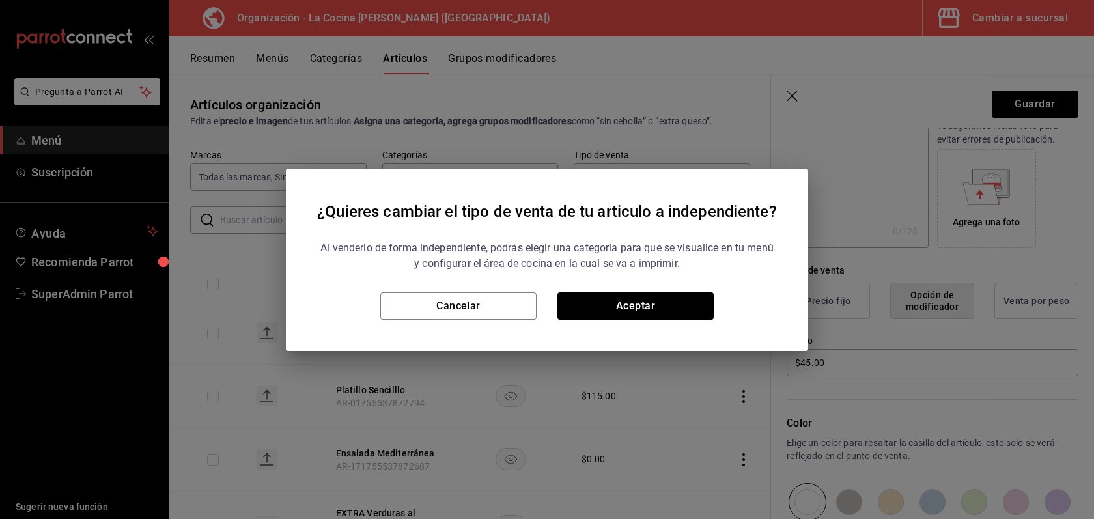
click at [719, 301] on div "Cancelar Aceptar" at bounding box center [547, 305] width 460 height 27
click at [669, 306] on button "Aceptar" at bounding box center [635, 305] width 156 height 27
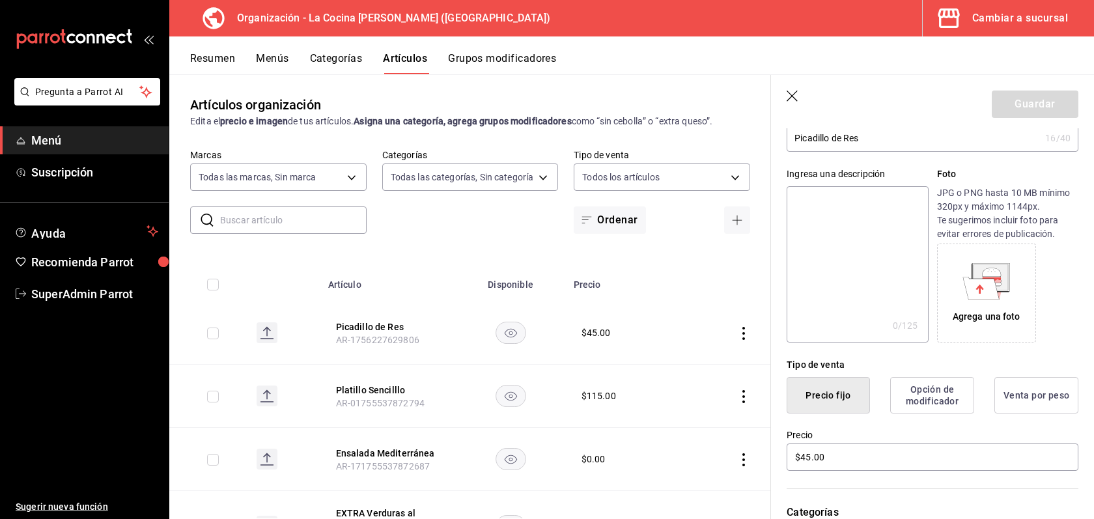
scroll to position [100, 0]
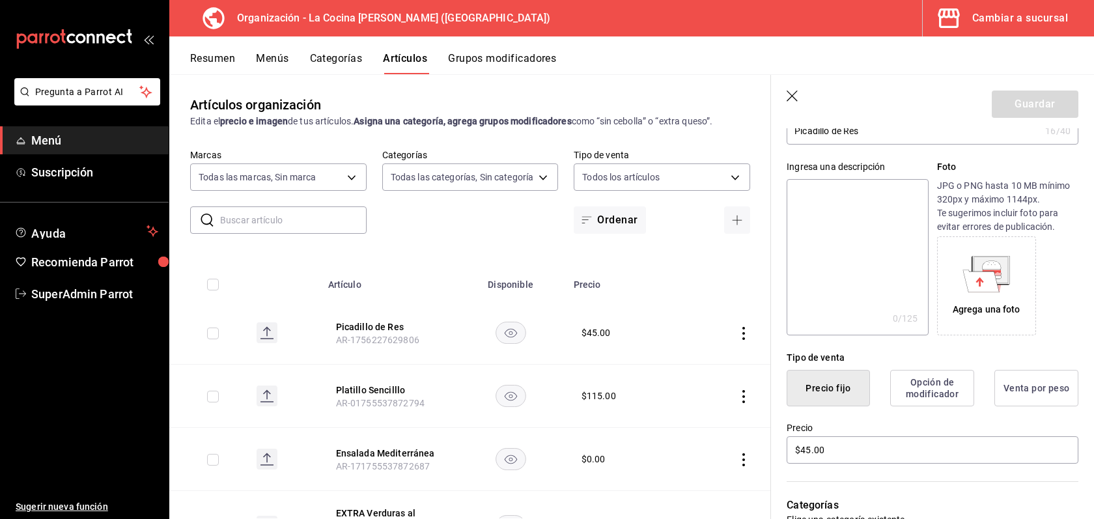
click at [528, 57] on button "Grupos modificadores" at bounding box center [502, 63] width 108 height 22
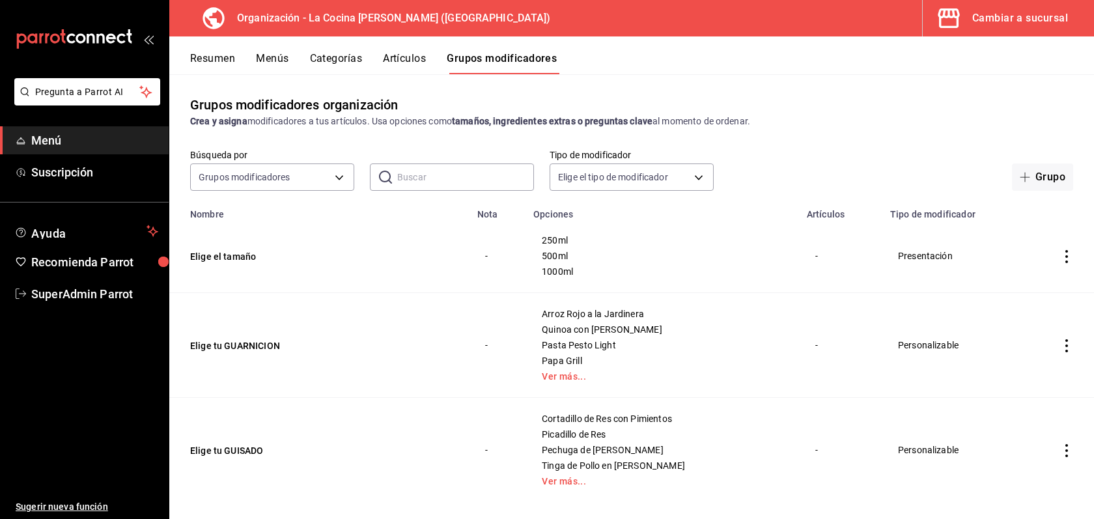
click at [232, 247] on td "Elige el tamaño" at bounding box center [319, 256] width 300 height 74
click at [229, 262] on button "Elige el tamaño" at bounding box center [268, 256] width 156 height 13
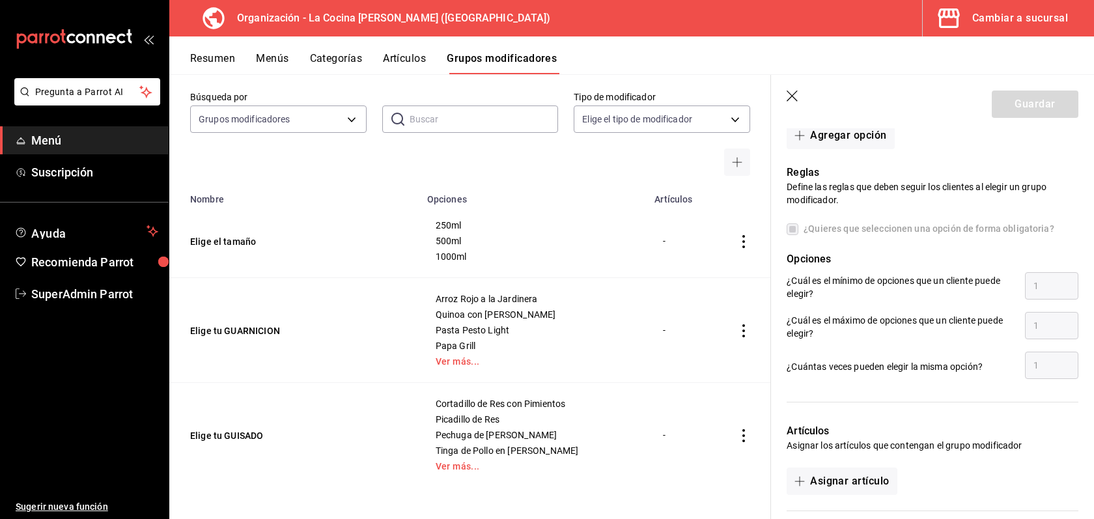
scroll to position [680, 0]
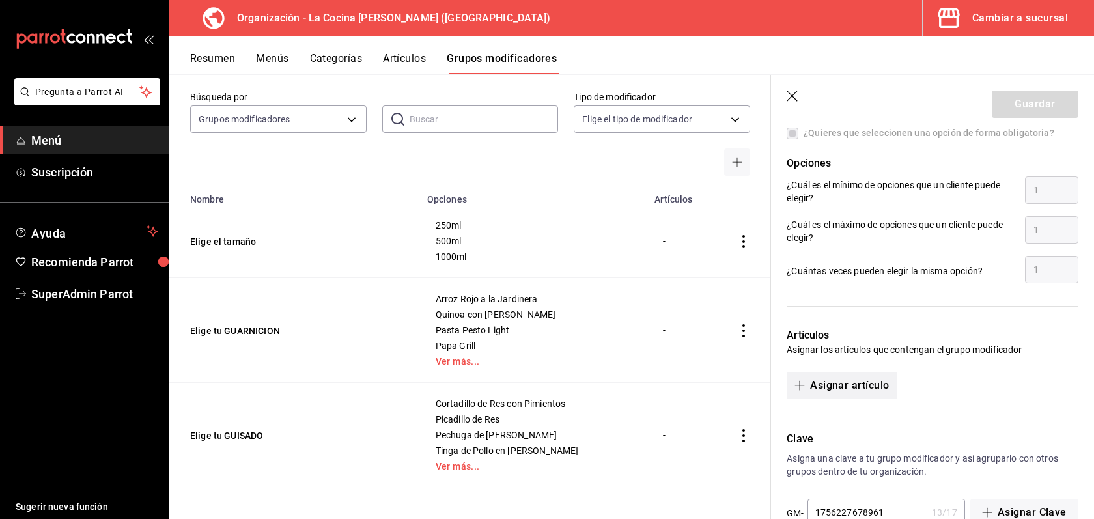
click at [854, 390] on button "Asignar artículo" at bounding box center [841, 385] width 110 height 27
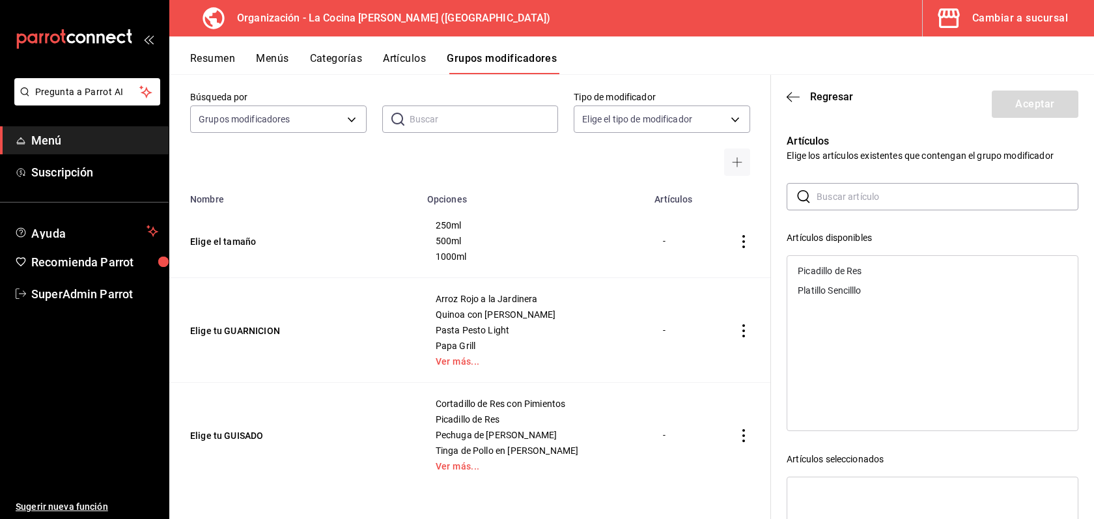
click at [847, 264] on div "Picadillo de Res" at bounding box center [932, 271] width 290 height 20
click at [1049, 102] on button "Aceptar" at bounding box center [1035, 103] width 87 height 27
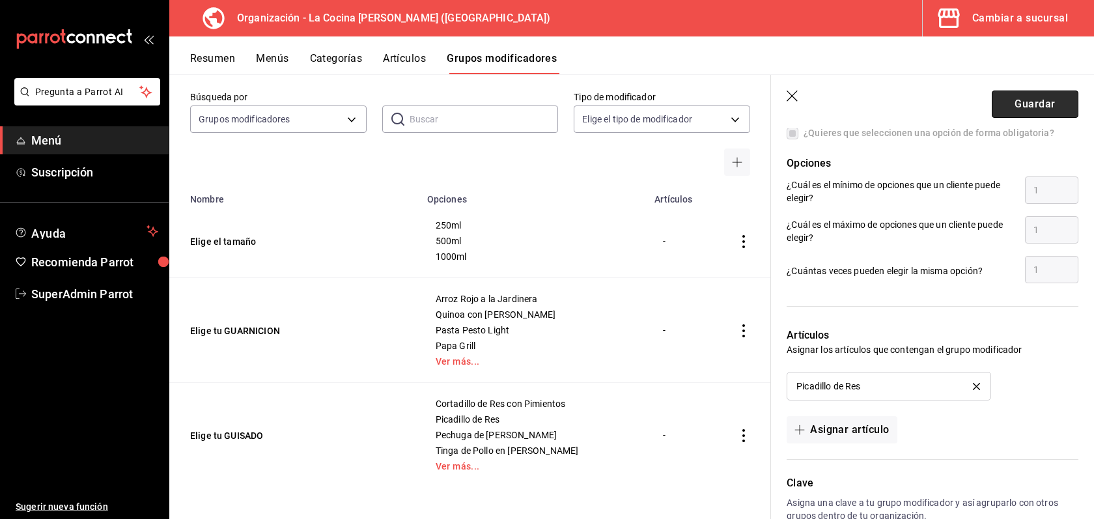
click at [1040, 104] on button "Guardar" at bounding box center [1035, 103] width 87 height 27
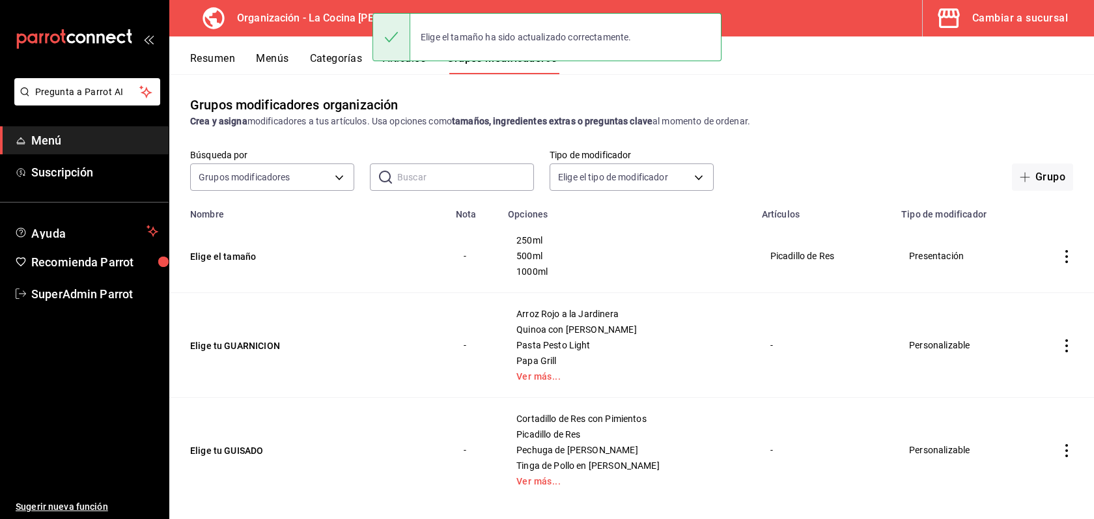
click at [393, 69] on button "Artículos" at bounding box center [404, 63] width 43 height 22
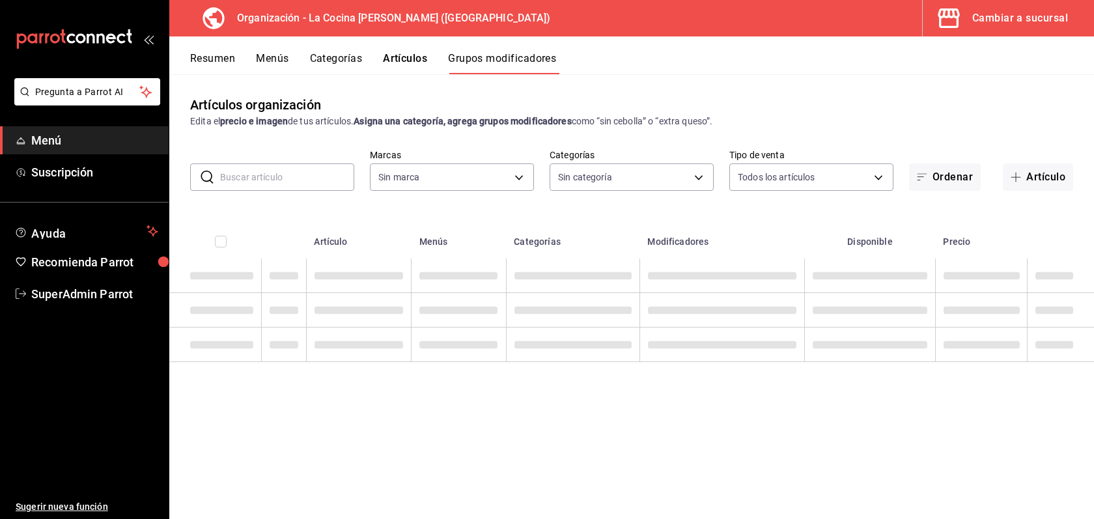
type input "8286300d-6a08-4e52-a91b-27438cfe30f3"
type input "e1c8fb2b-c8db-4488-8449-941851de8317,3657785a-0563-4e0c-beaf-6ae1b1b3c683,249c5…"
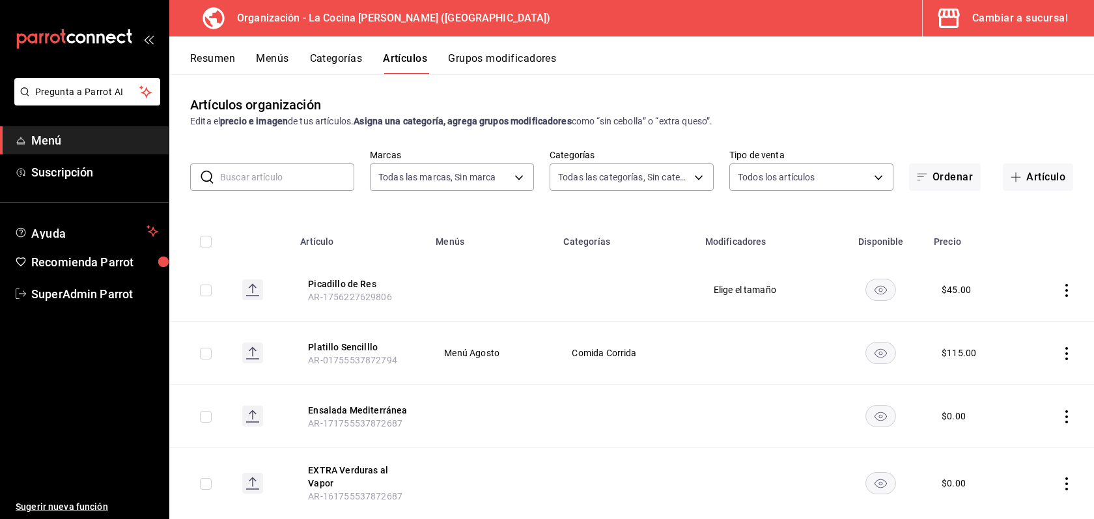
click at [546, 67] on button "Grupos modificadores" at bounding box center [502, 63] width 108 height 22
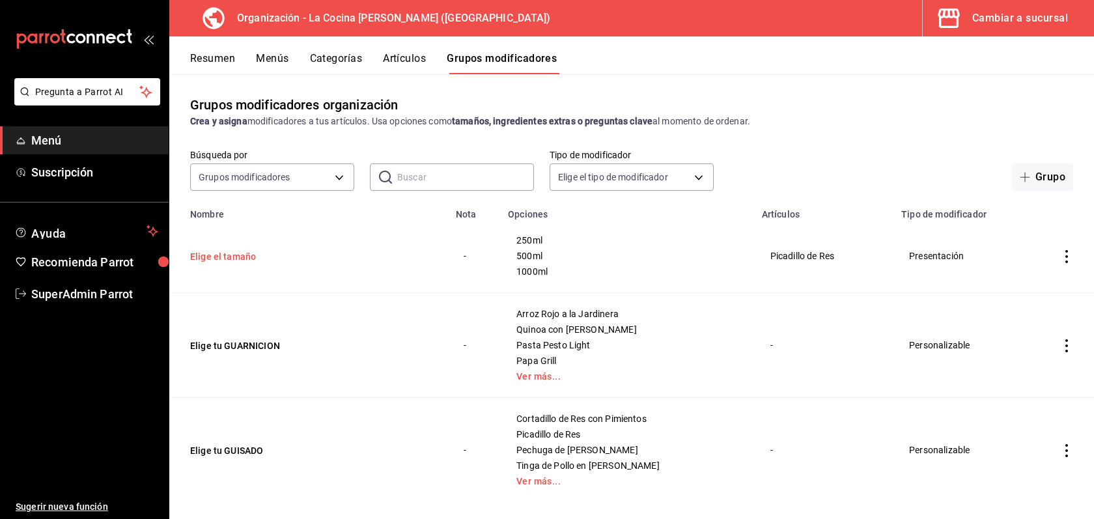
click at [243, 258] on button "Elige el tamaño" at bounding box center [268, 256] width 156 height 13
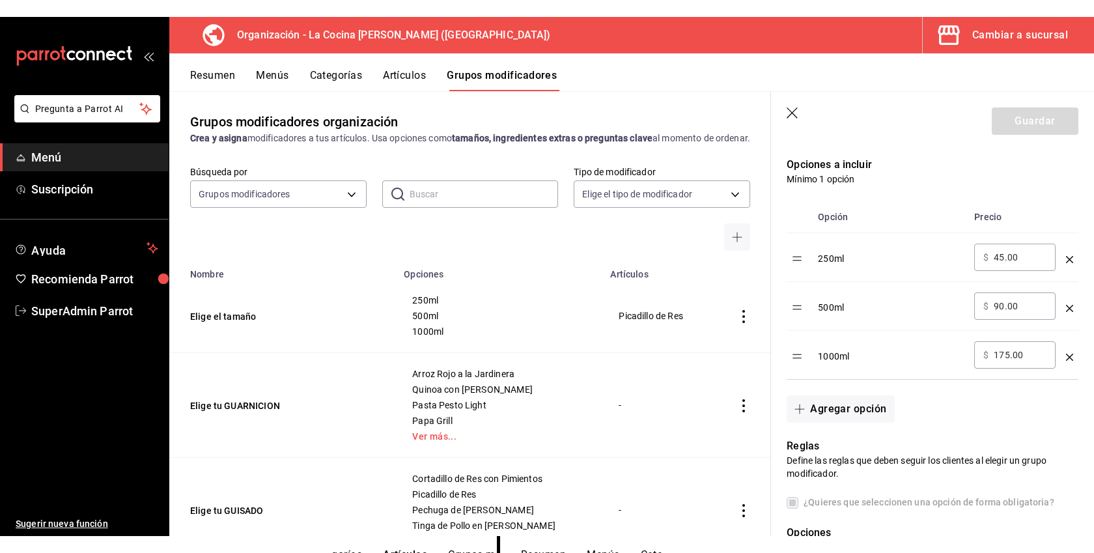
scroll to position [326, 0]
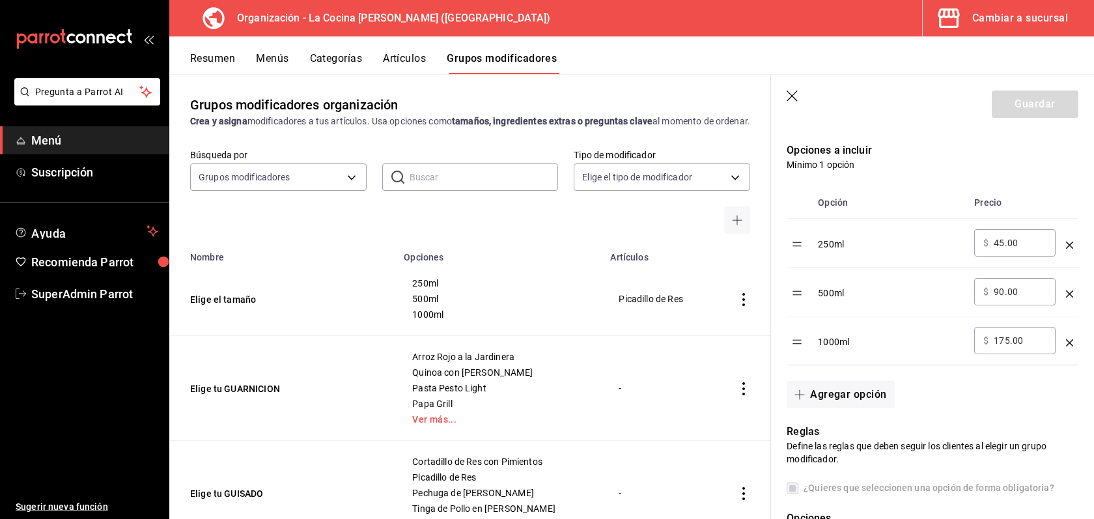
click at [404, 58] on button "Artículos" at bounding box center [404, 63] width 43 height 22
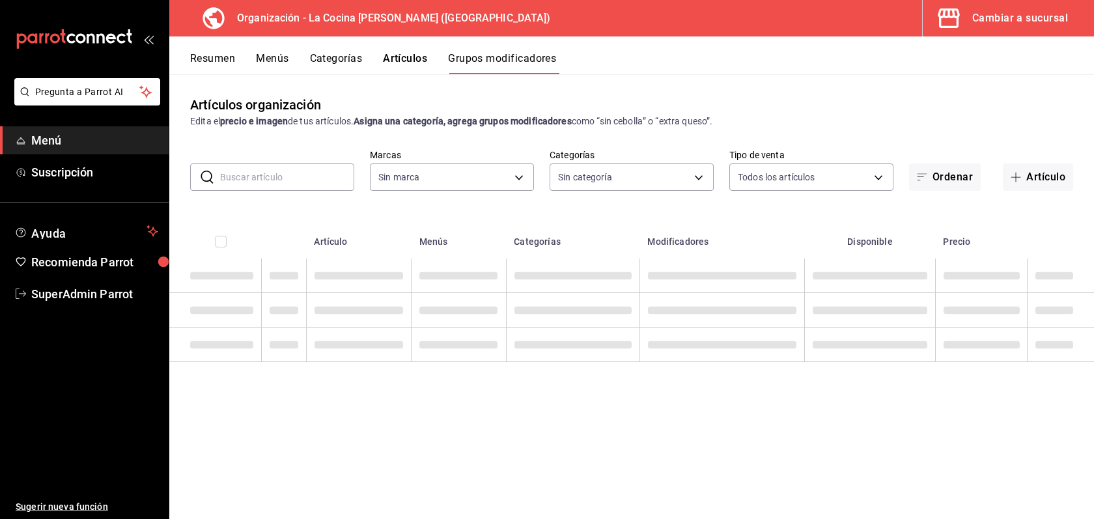
type input "8286300d-6a08-4e52-a91b-27438cfe30f3"
type input "e1c8fb2b-c8db-4488-8449-941851de8317,3657785a-0563-4e0c-beaf-6ae1b1b3c683,249c5…"
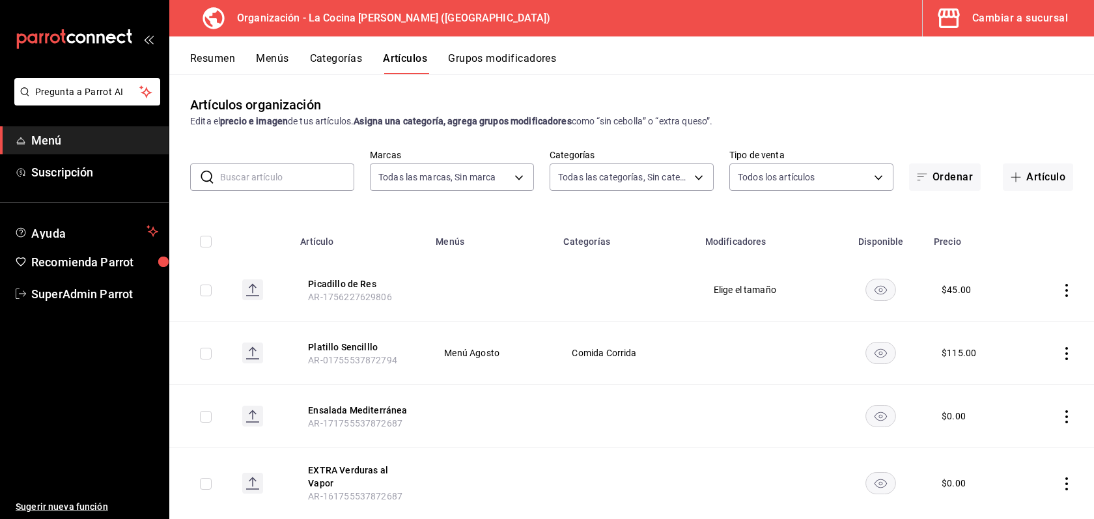
click at [1005, 18] on div "Cambiar a sucursal" at bounding box center [1020, 18] width 96 height 18
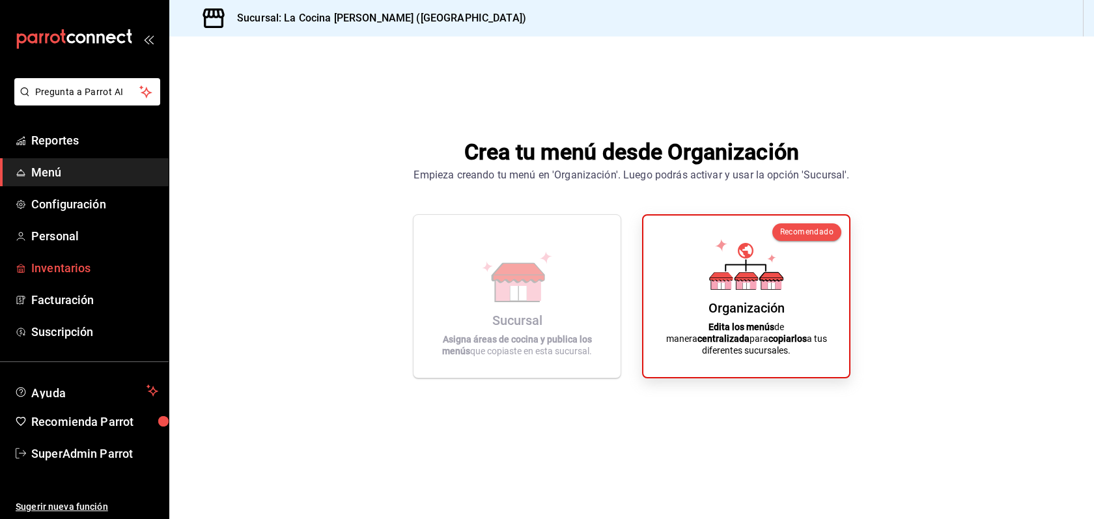
click at [60, 274] on span "Inventarios" at bounding box center [94, 268] width 127 height 18
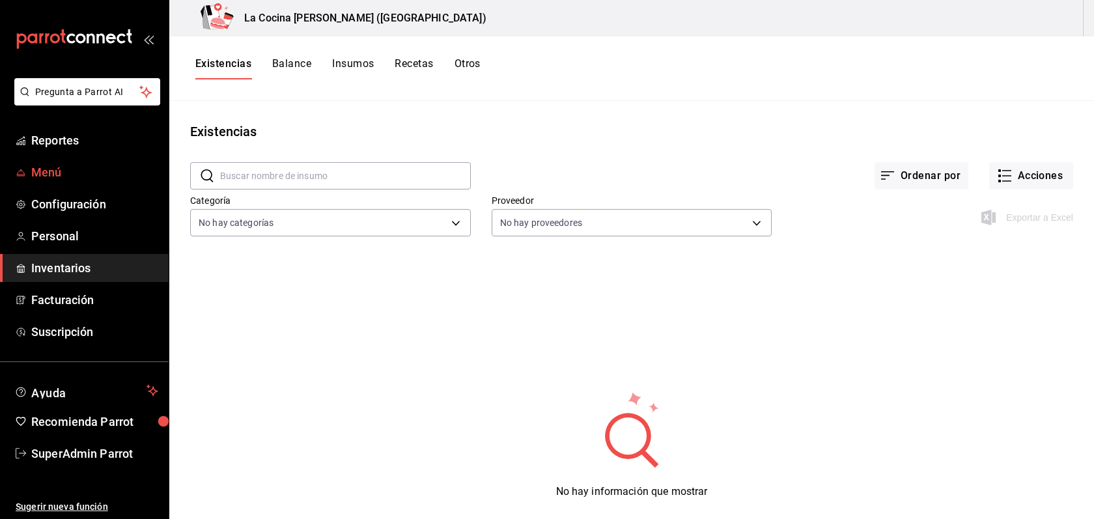
click at [47, 171] on span "Menú" at bounding box center [94, 172] width 127 height 18
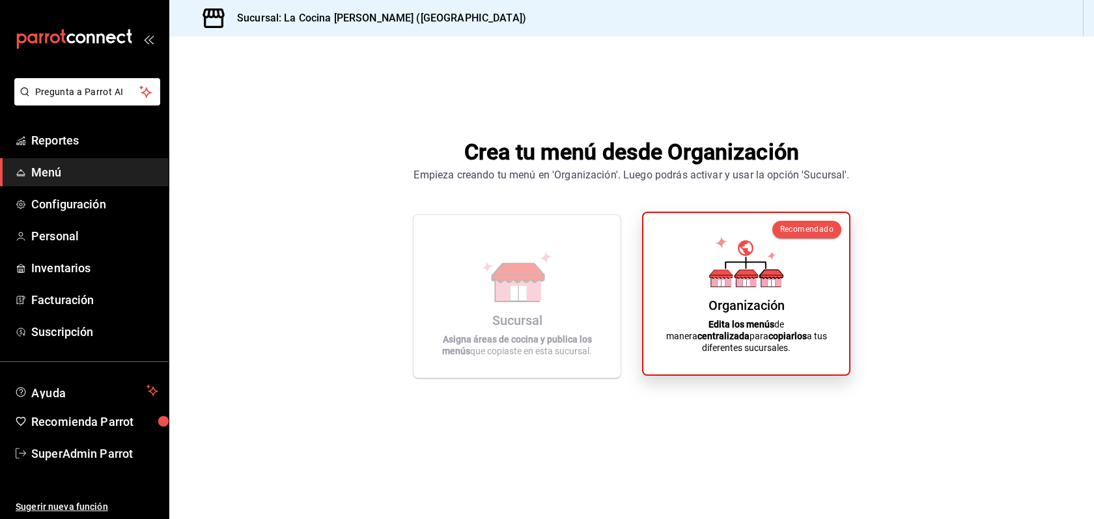
click at [751, 327] on div "Organización Edita los menús de manera centralizada para copiarlos a tus difere…" at bounding box center [746, 293] width 174 height 141
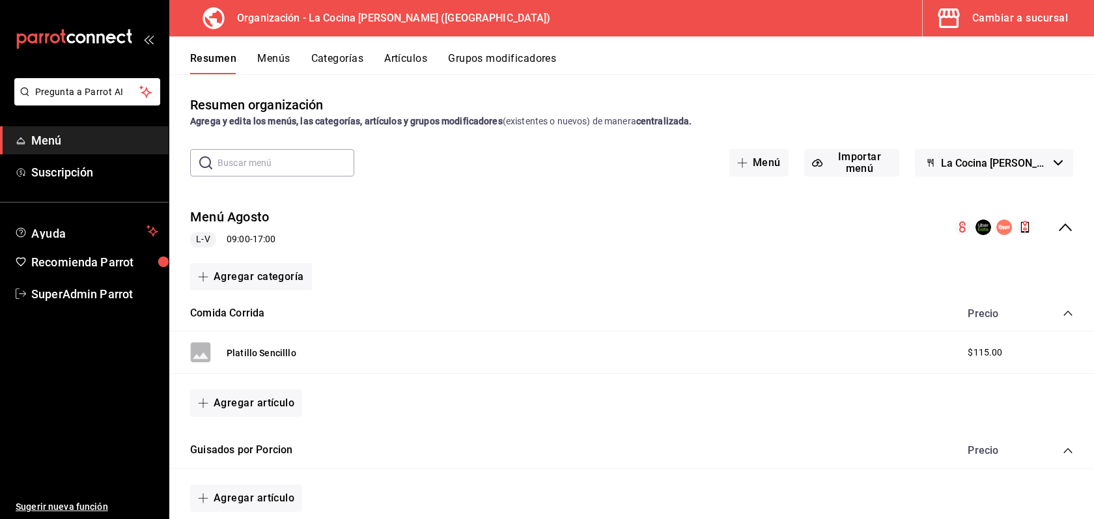
click at [986, 31] on button "Cambiar a sucursal" at bounding box center [1003, 18] width 161 height 36
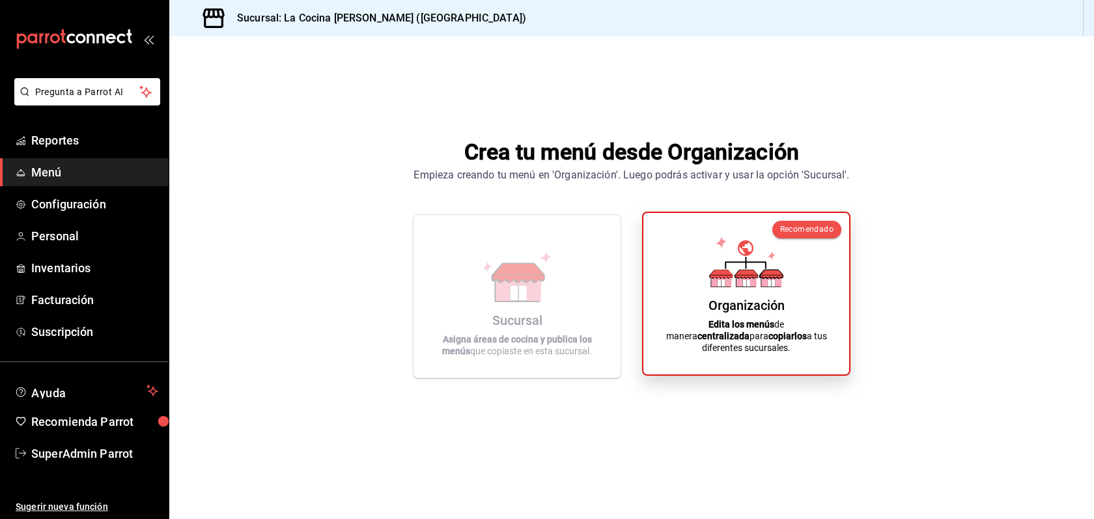
click at [734, 277] on icon at bounding box center [746, 261] width 74 height 51
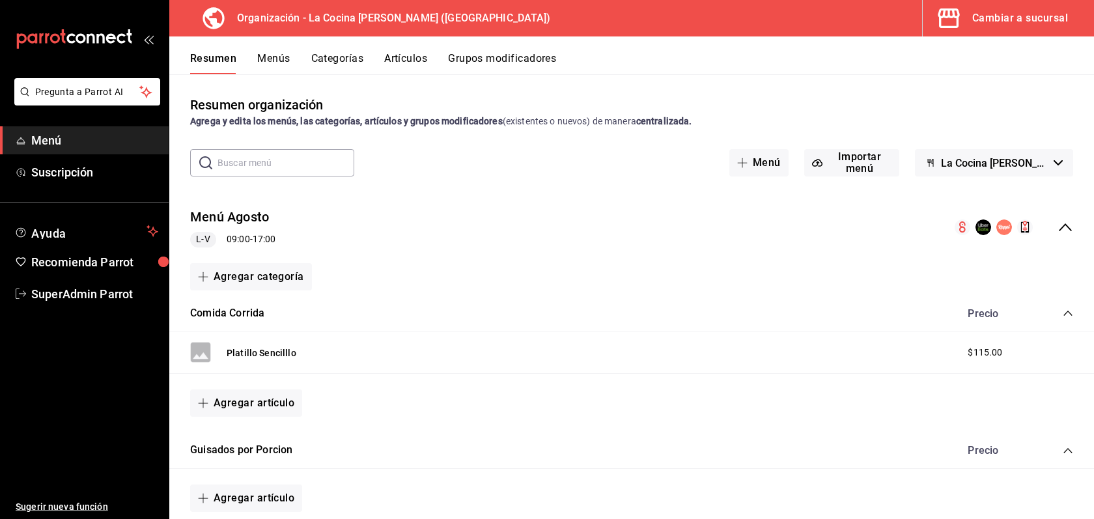
click at [287, 55] on button "Menús" at bounding box center [273, 63] width 33 height 22
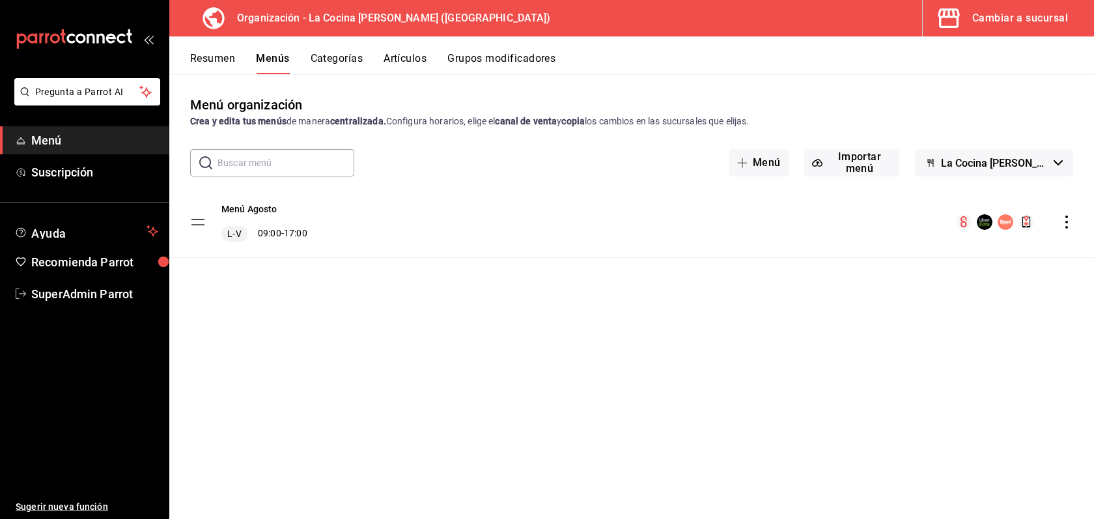
click at [1064, 221] on icon "actions" at bounding box center [1066, 221] width 13 height 13
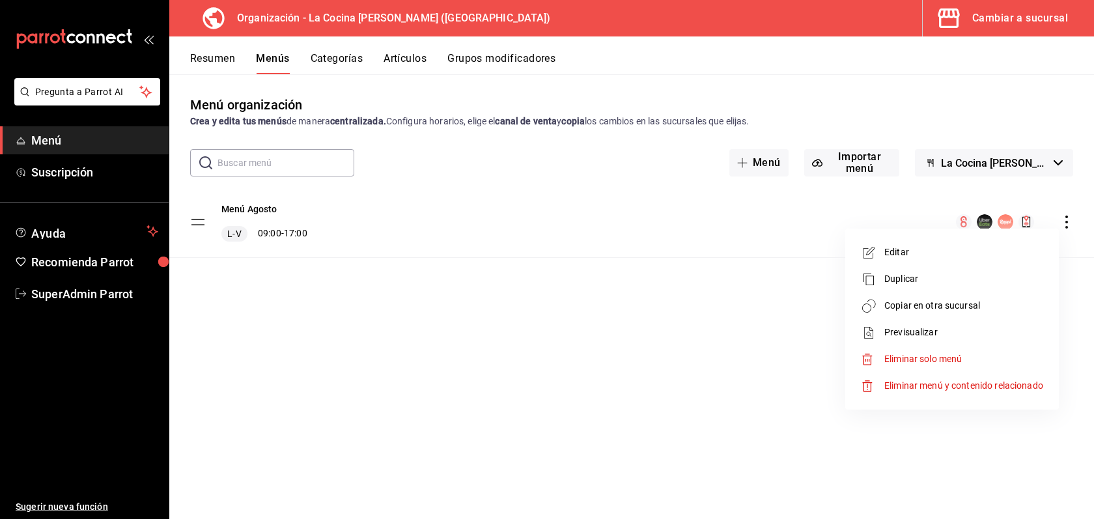
click at [978, 307] on span "Copiar en otra sucursal" at bounding box center [963, 306] width 159 height 14
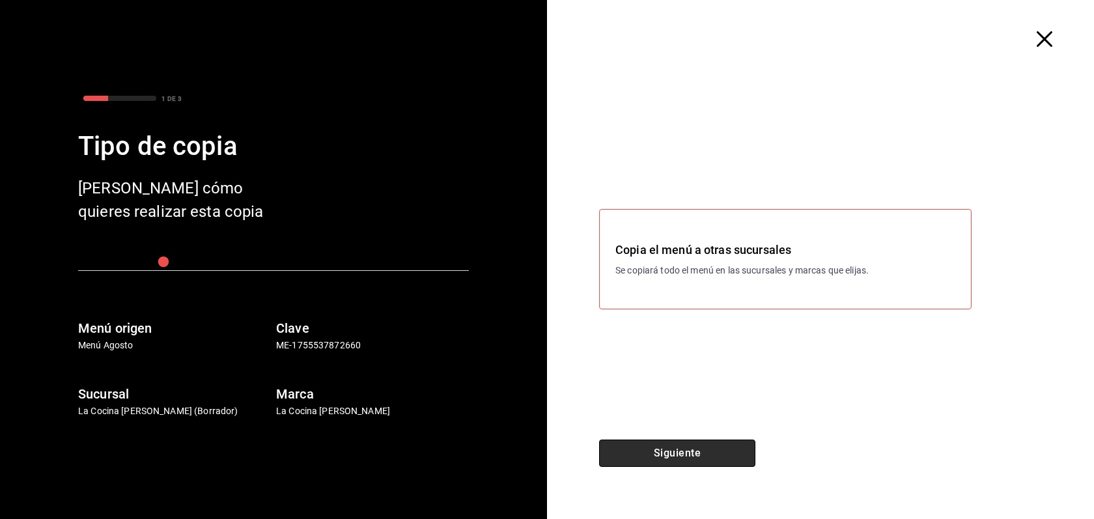
click at [695, 458] on button "Siguiente" at bounding box center [677, 452] width 156 height 27
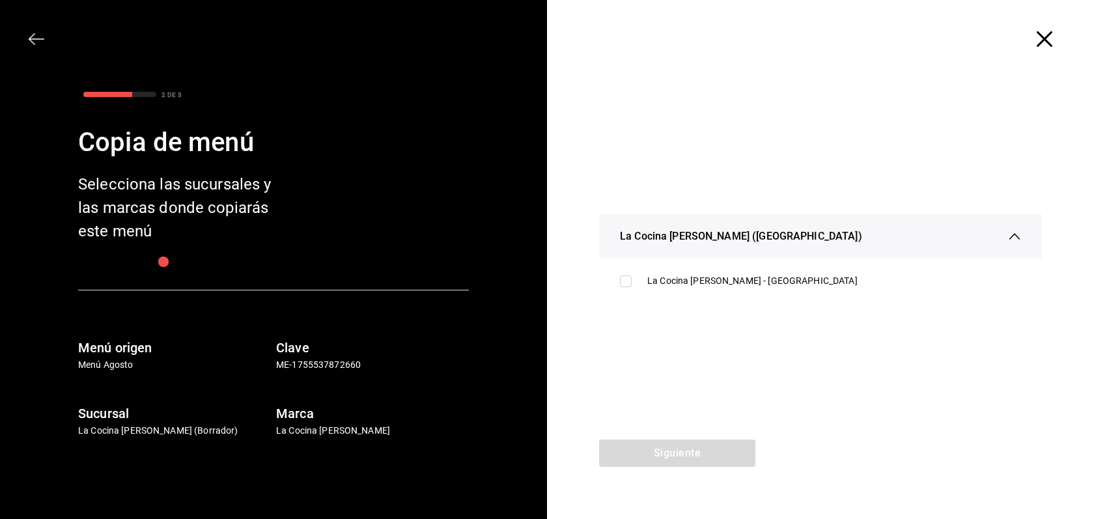
click at [1048, 33] on icon "button" at bounding box center [1044, 39] width 16 height 16
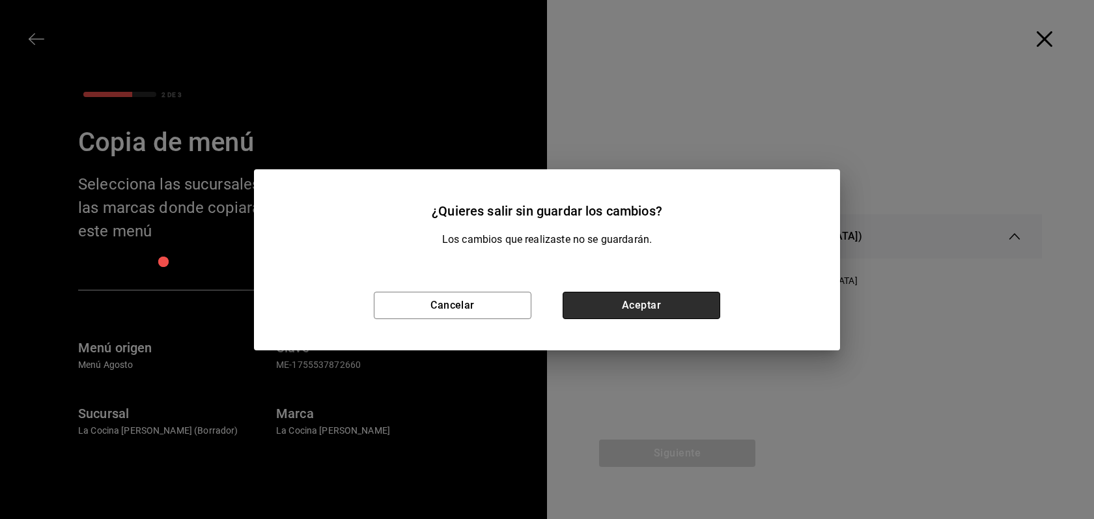
click at [702, 311] on button "Aceptar" at bounding box center [642, 305] width 158 height 27
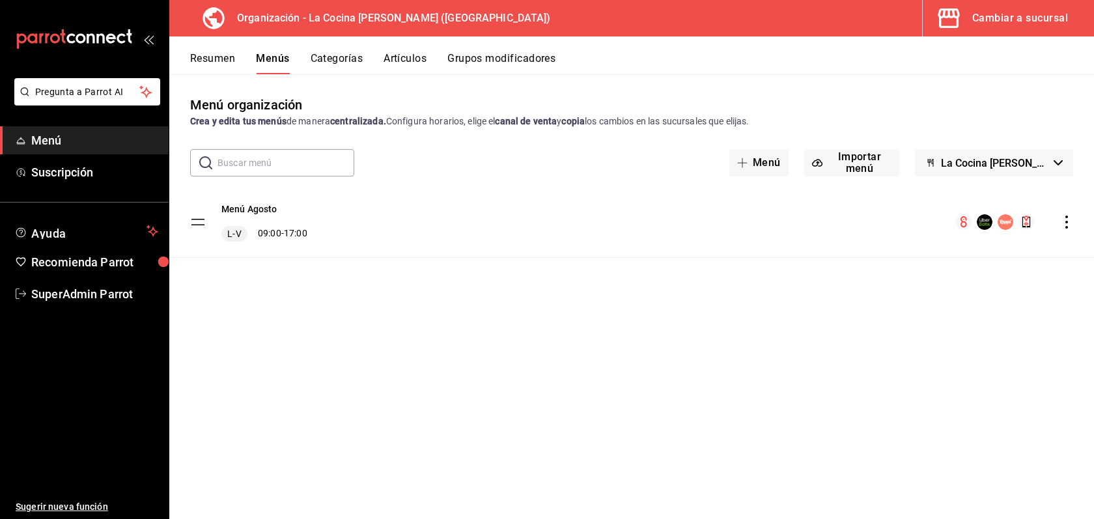
click at [1001, 10] on div "Cambiar a sucursal" at bounding box center [1020, 18] width 96 height 18
